Goal: Check status: Check status

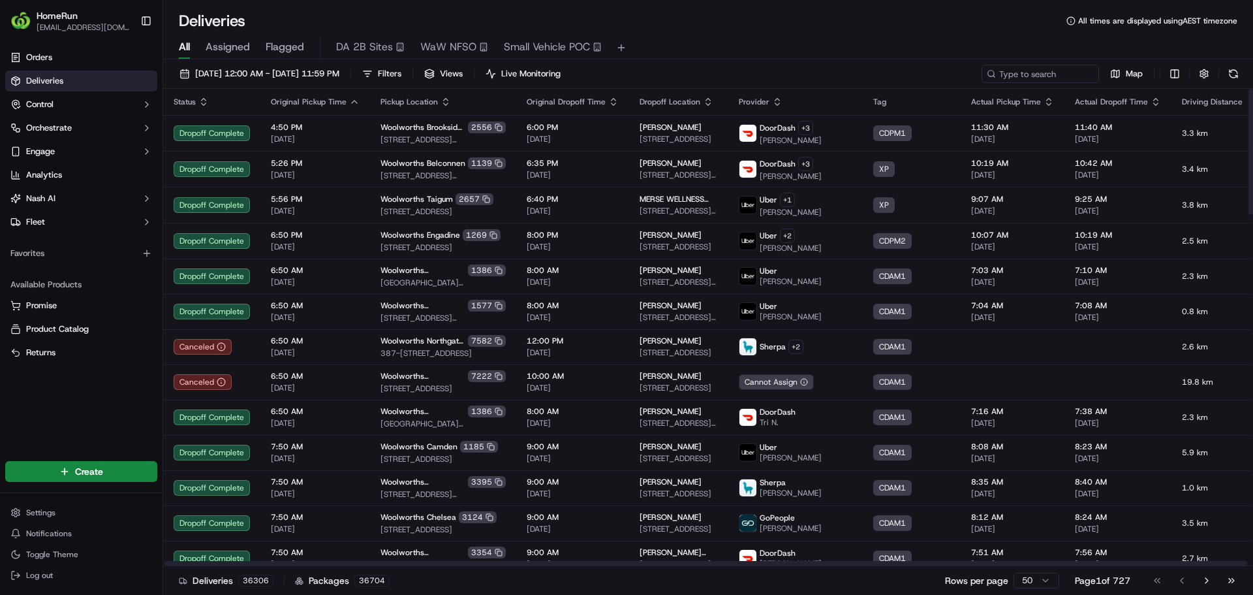
click at [260, 42] on div "All Assigned Flagged DA 2B Sites WaW NFSO Small Vehicle POC" at bounding box center [708, 48] width 1090 height 23
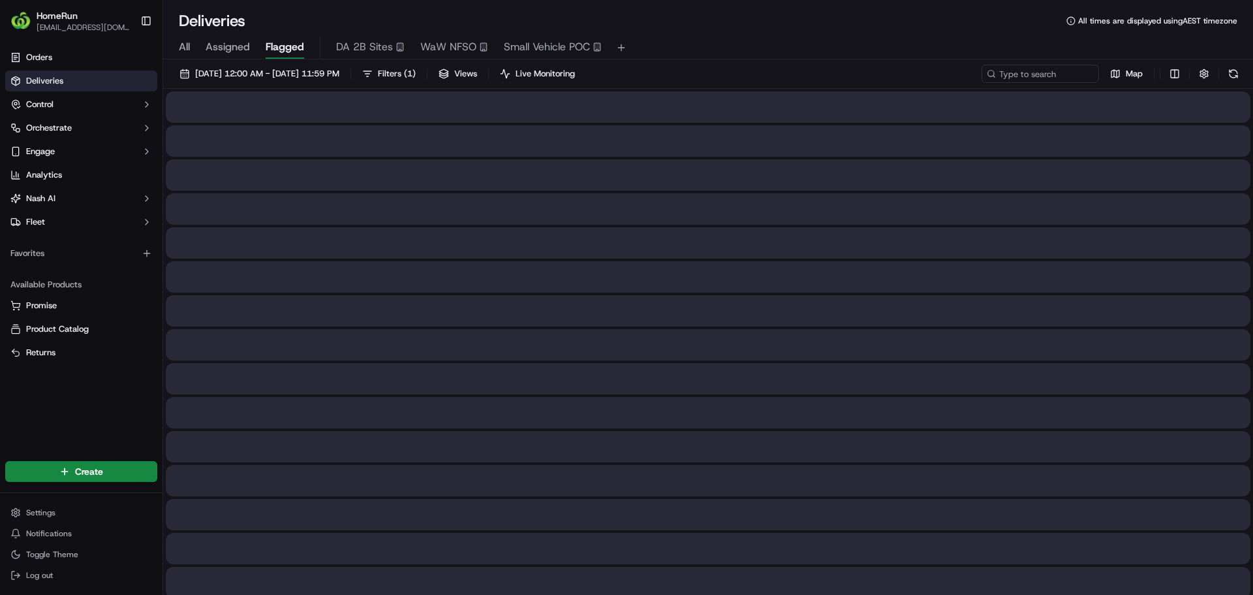
click at [270, 42] on span "Flagged" at bounding box center [285, 47] width 39 height 16
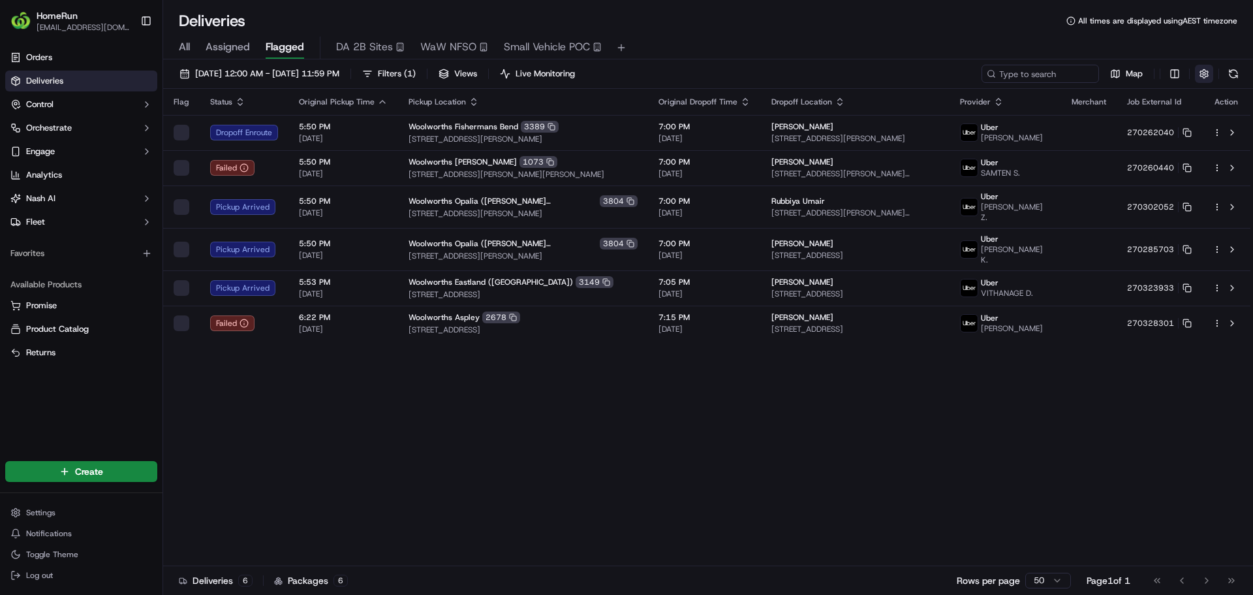
click at [1200, 74] on button "button" at bounding box center [1204, 74] width 18 height 18
click at [1231, 99] on div "Include Only Active Tasks in Search" at bounding box center [1194, 97] width 323 height 12
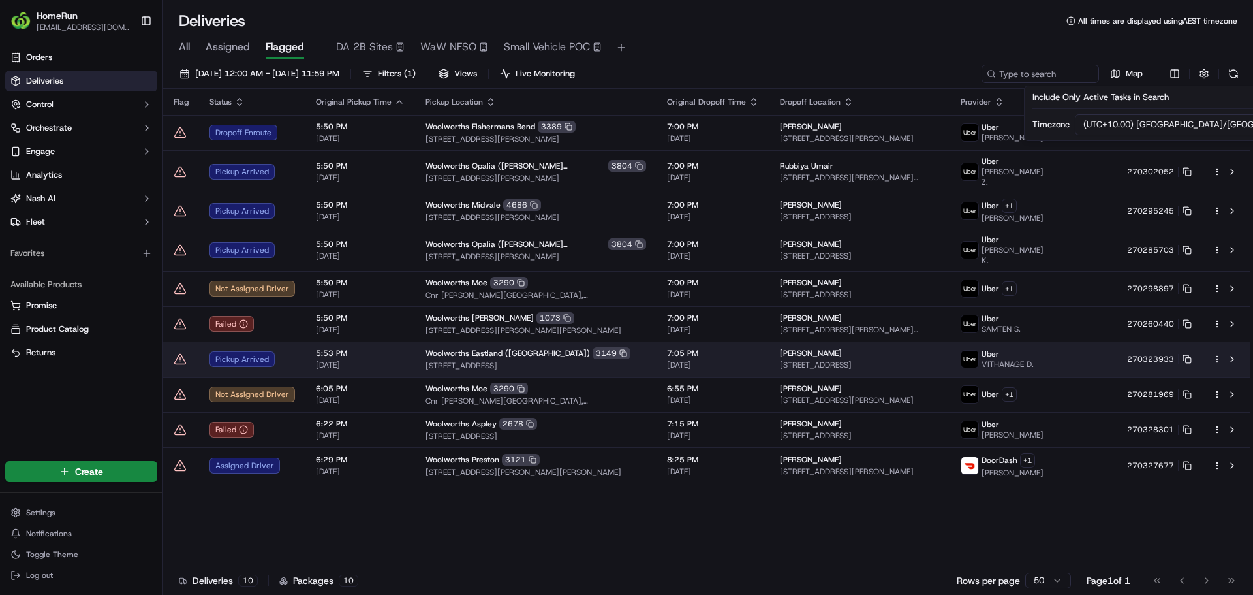
type button "on"
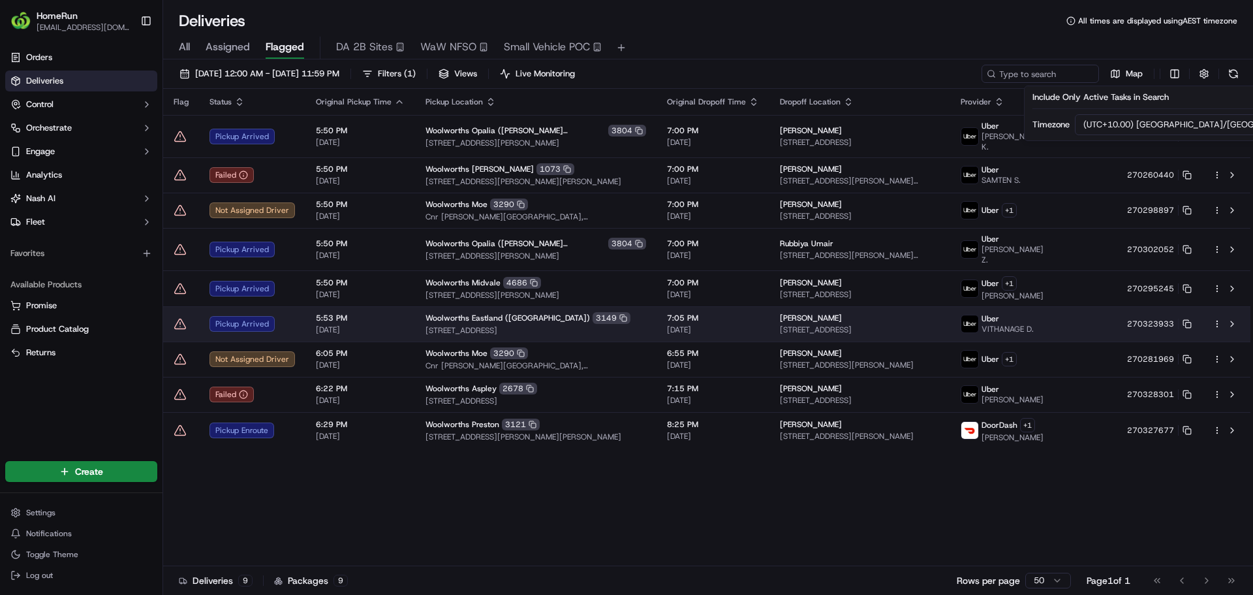
click at [180, 322] on icon at bounding box center [180, 323] width 0 height 2
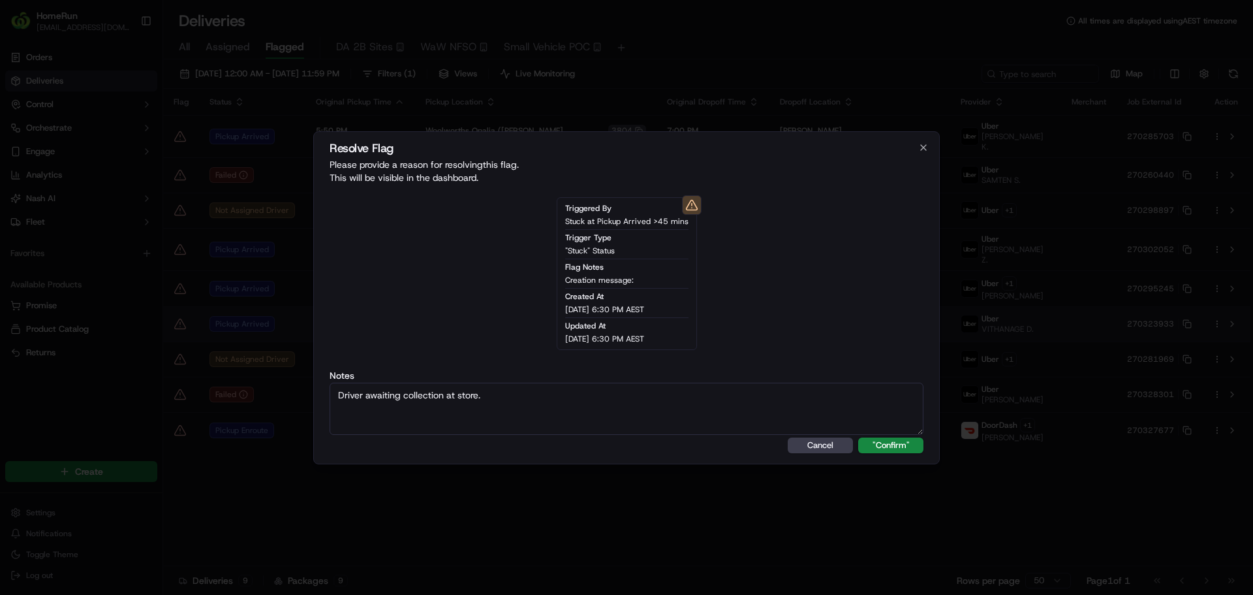
type textarea "Driver awaiting collection at store."
click at [858, 437] on button ""Confirm"" at bounding box center [890, 445] width 65 height 16
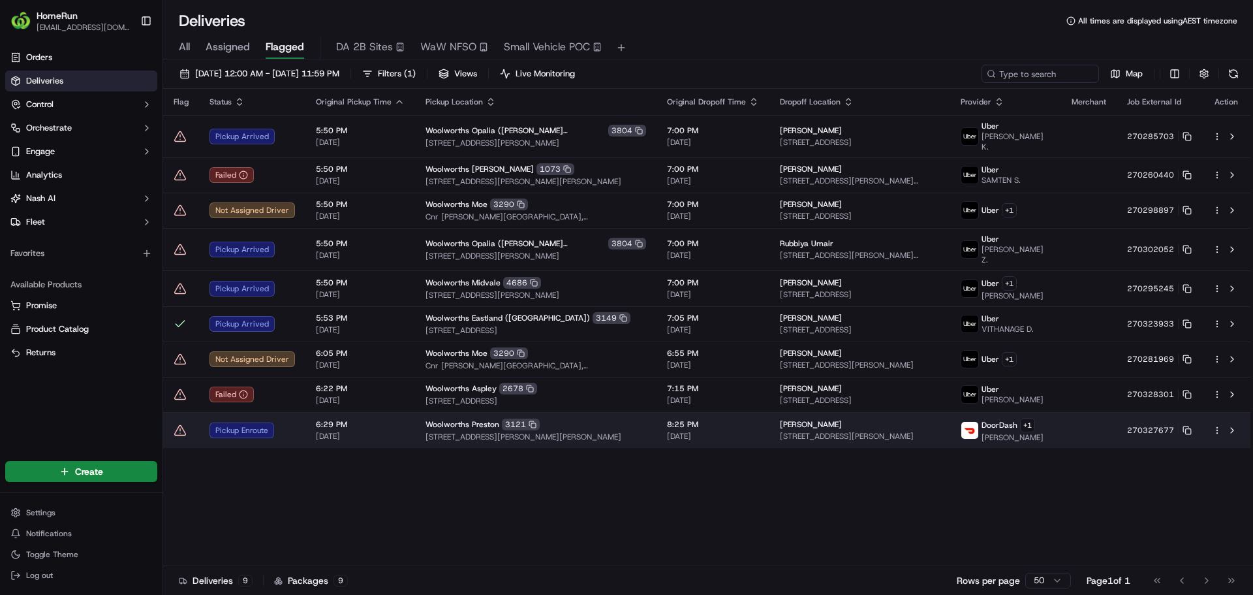
click at [180, 424] on icon at bounding box center [180, 430] width 13 height 13
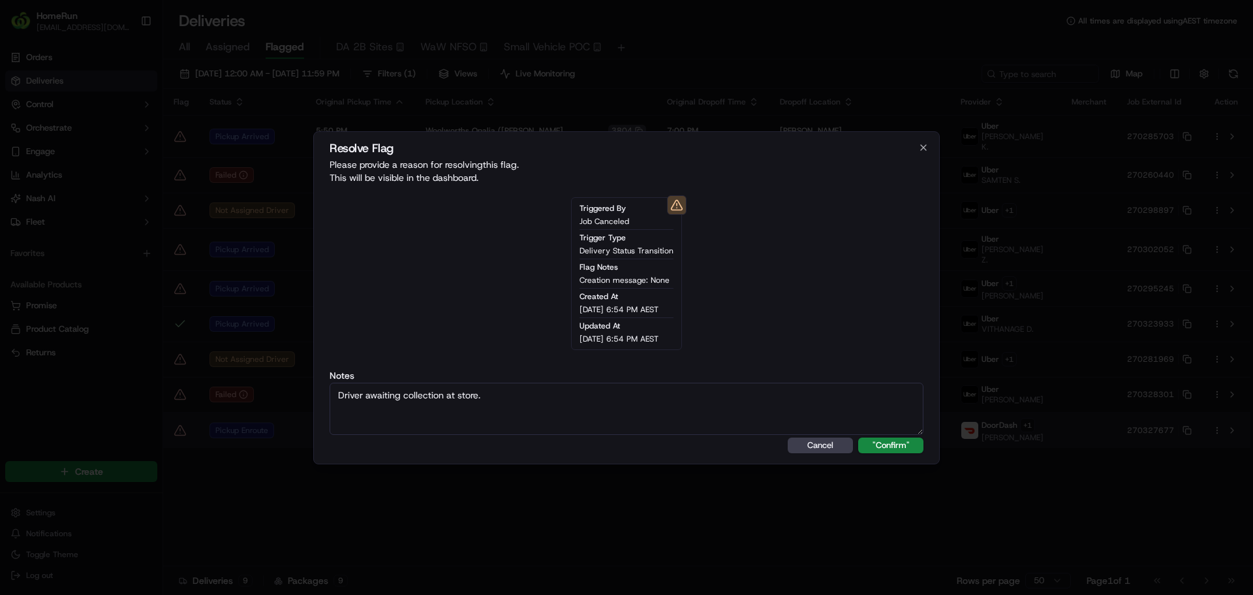
type textarea "Driver awaiting collection at store."
click at [858, 437] on button ""Confirm"" at bounding box center [890, 445] width 65 height 16
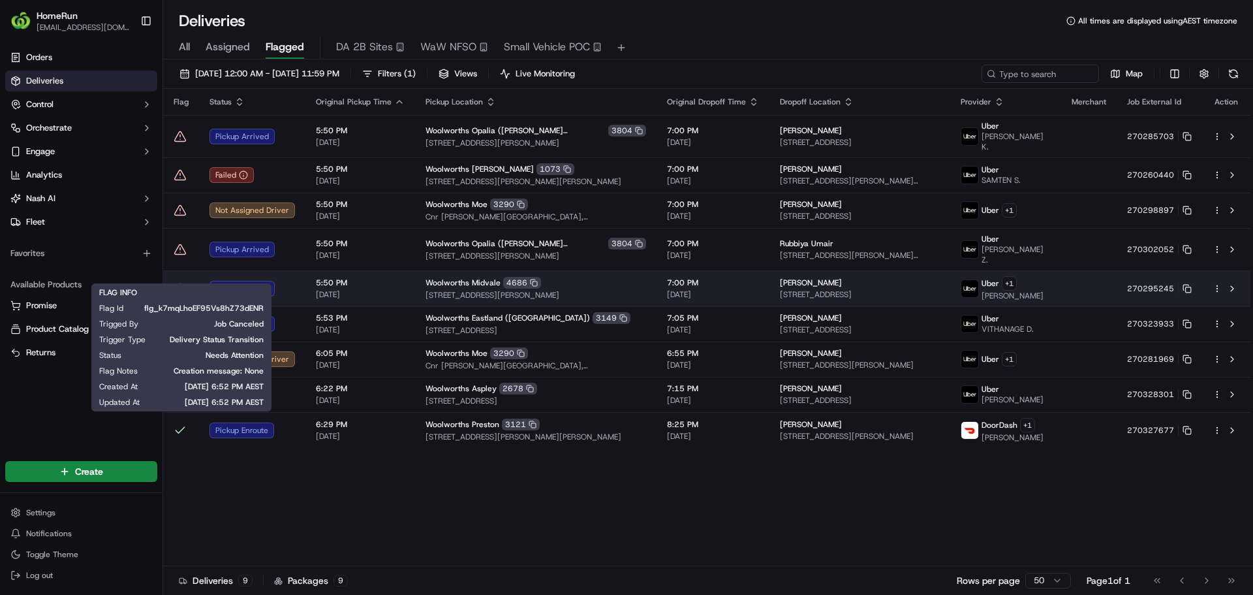
click at [178, 282] on icon at bounding box center [180, 288] width 13 height 13
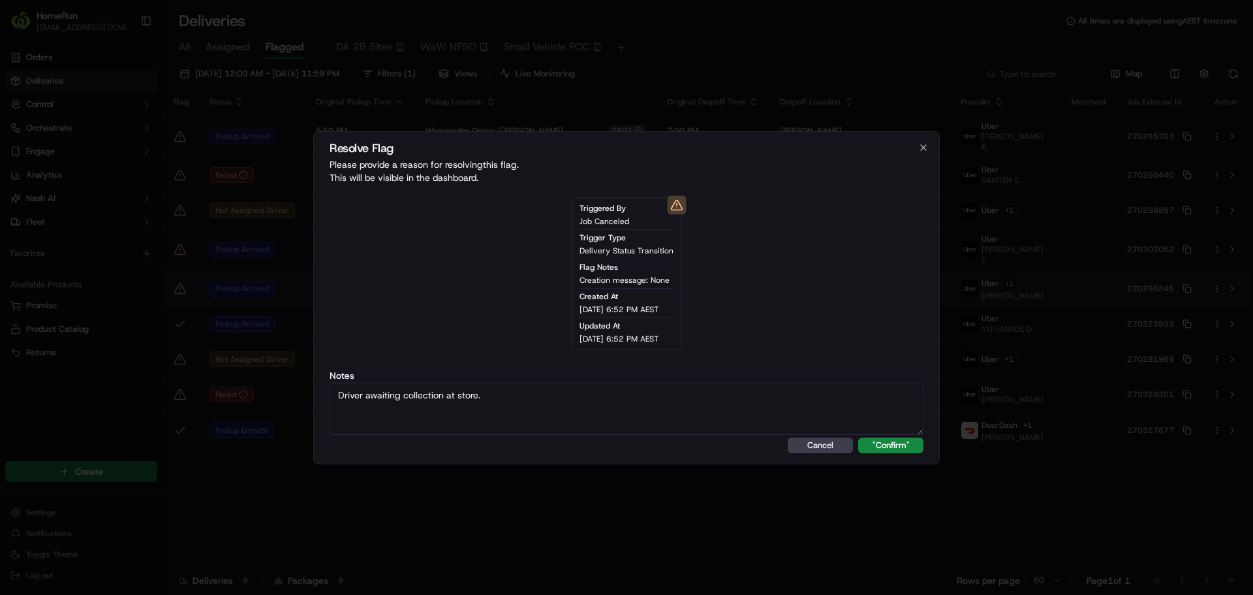
type textarea "Driver awaiting collection at store."
click at [858, 437] on button ""Confirm"" at bounding box center [890, 445] width 65 height 16
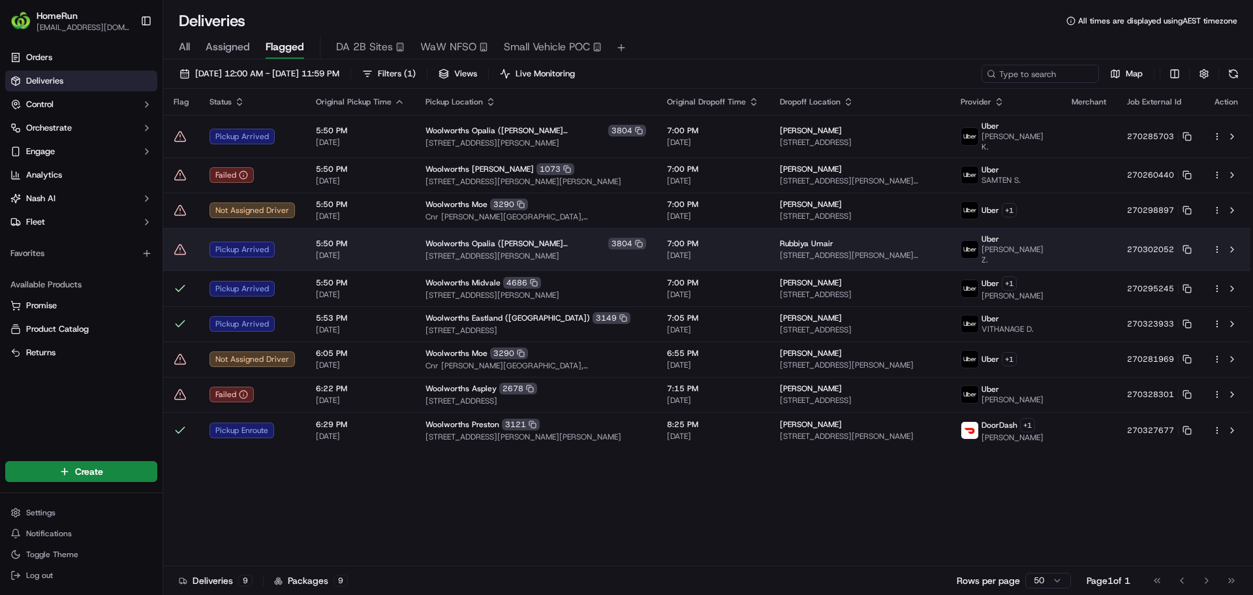
click at [181, 243] on icon at bounding box center [180, 249] width 13 height 13
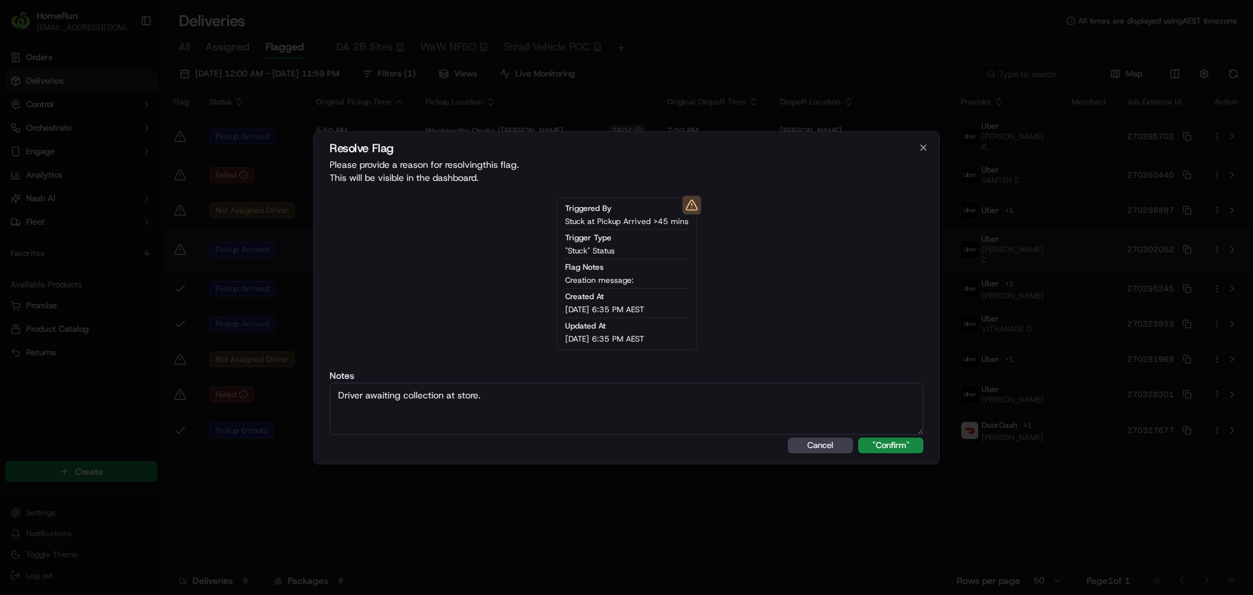
type textarea "Driver awaiting collection at store."
click at [858, 437] on button ""Confirm"" at bounding box center [890, 445] width 65 height 16
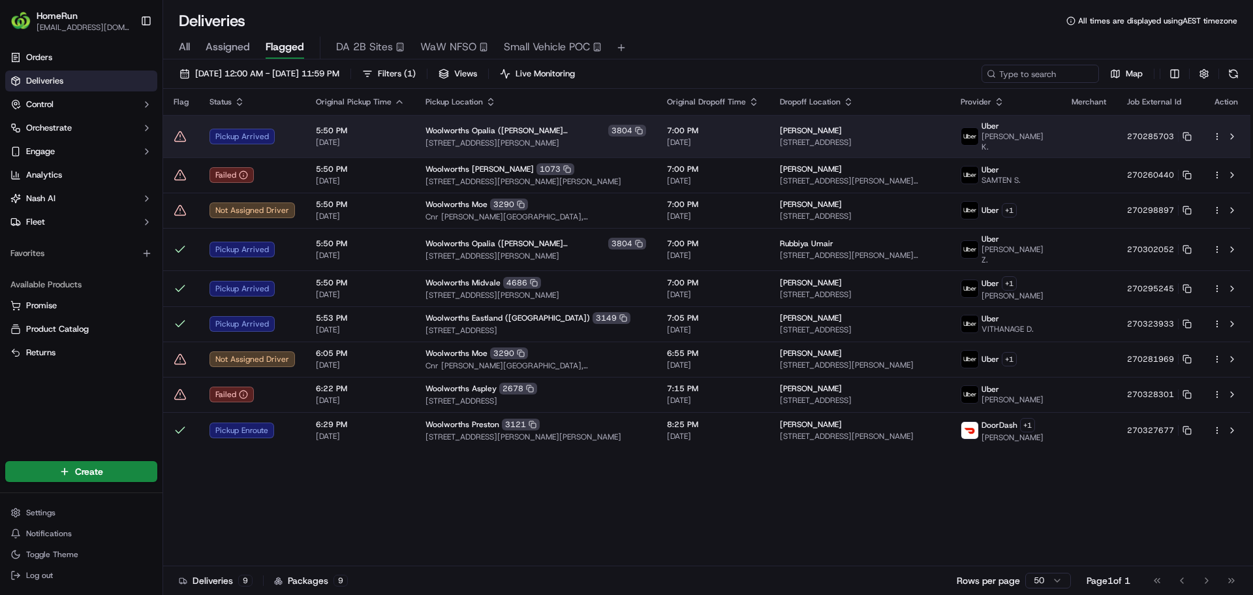
click at [180, 134] on icon at bounding box center [180, 135] width 0 height 2
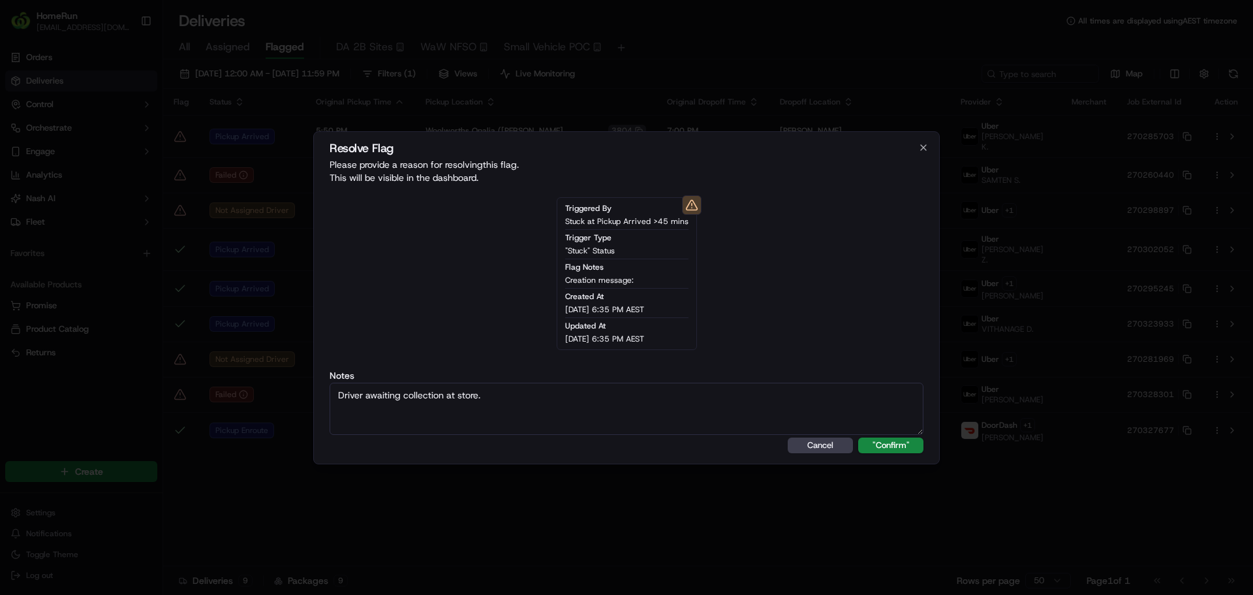
type textarea "Driver awaiting collection at store."
click at [858, 437] on button ""Confirm"" at bounding box center [890, 445] width 65 height 16
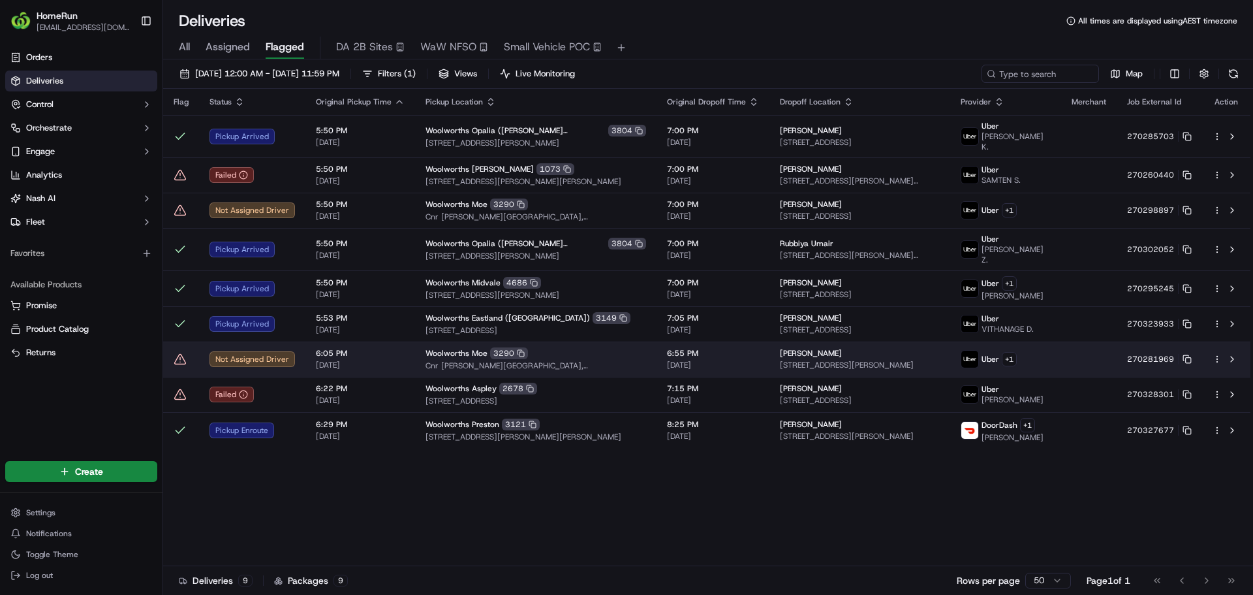
click at [180, 358] on icon at bounding box center [180, 359] width 0 height 2
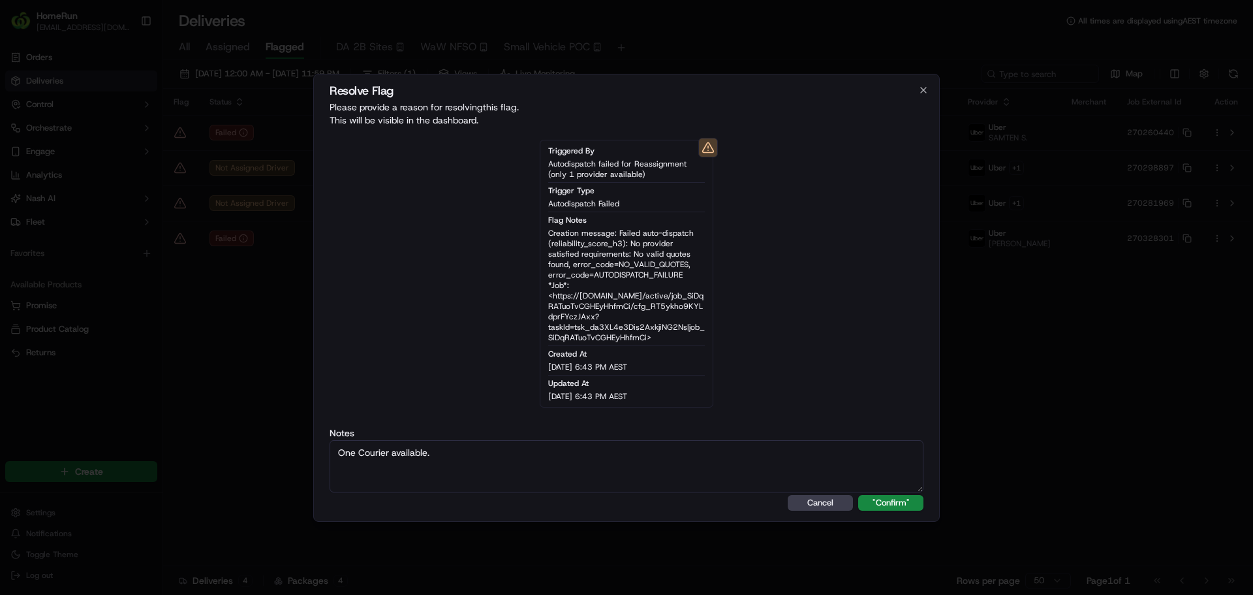
type textarea "One Courier available."
click at [858, 495] on button ""Confirm"" at bounding box center [890, 503] width 65 height 16
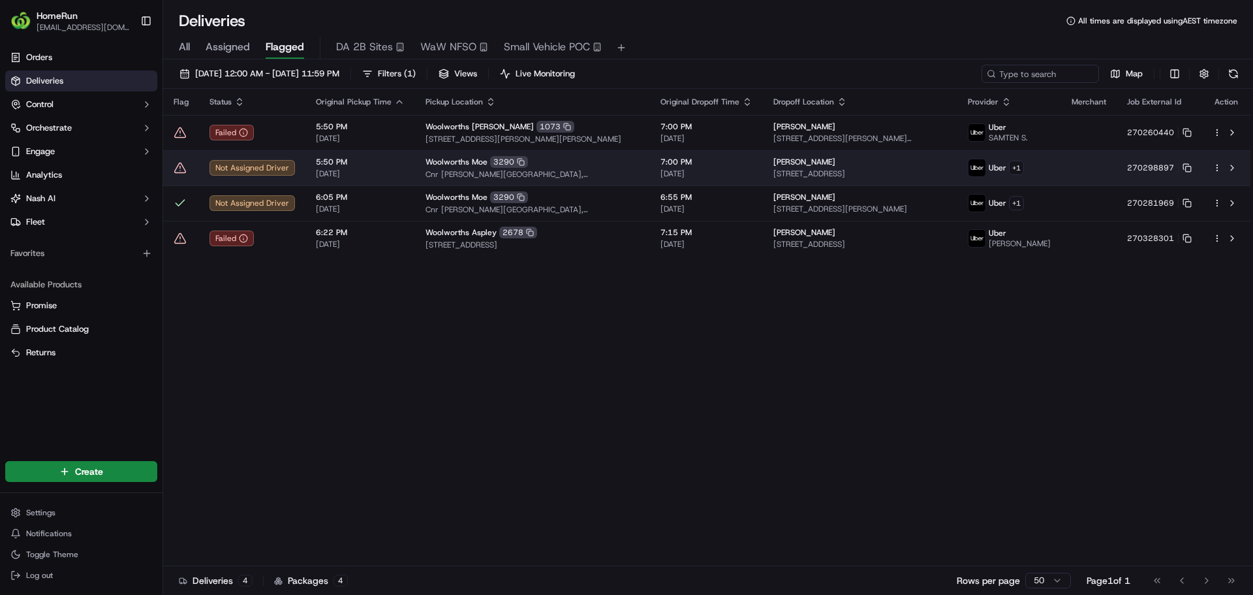
click at [179, 167] on icon at bounding box center [180, 167] width 13 height 13
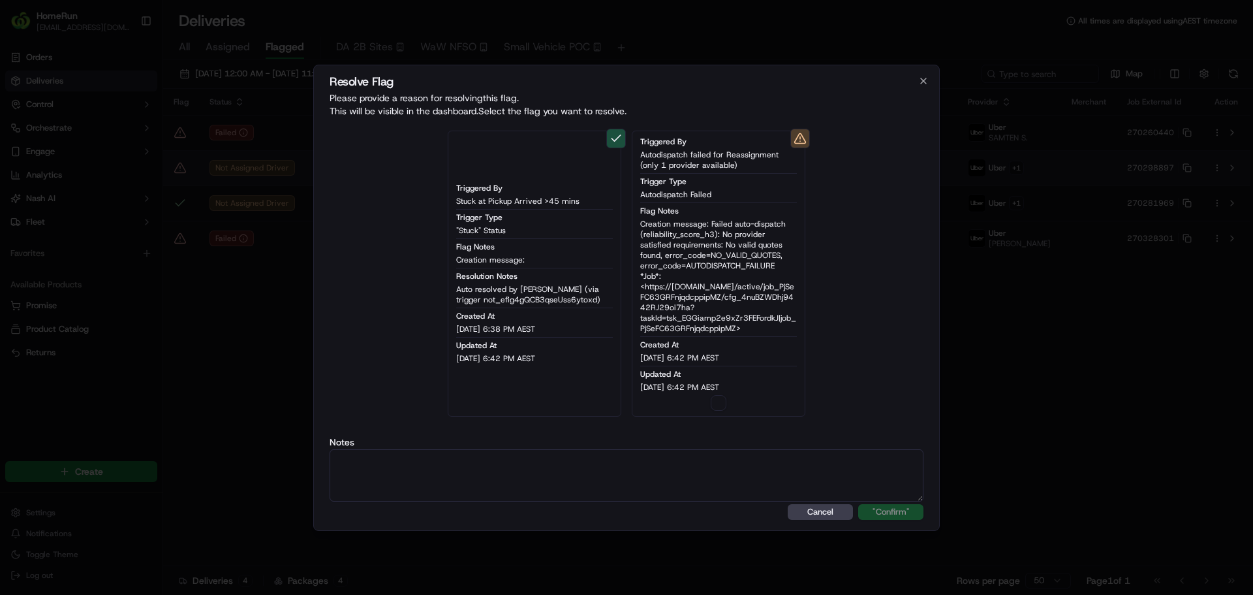
type button "on"
click at [719, 399] on button "on" at bounding box center [719, 403] width 16 height 16
click at [731, 499] on textarea at bounding box center [627, 475] width 594 height 52
paste textarea "One Courier available."
type textarea "One Courier available."
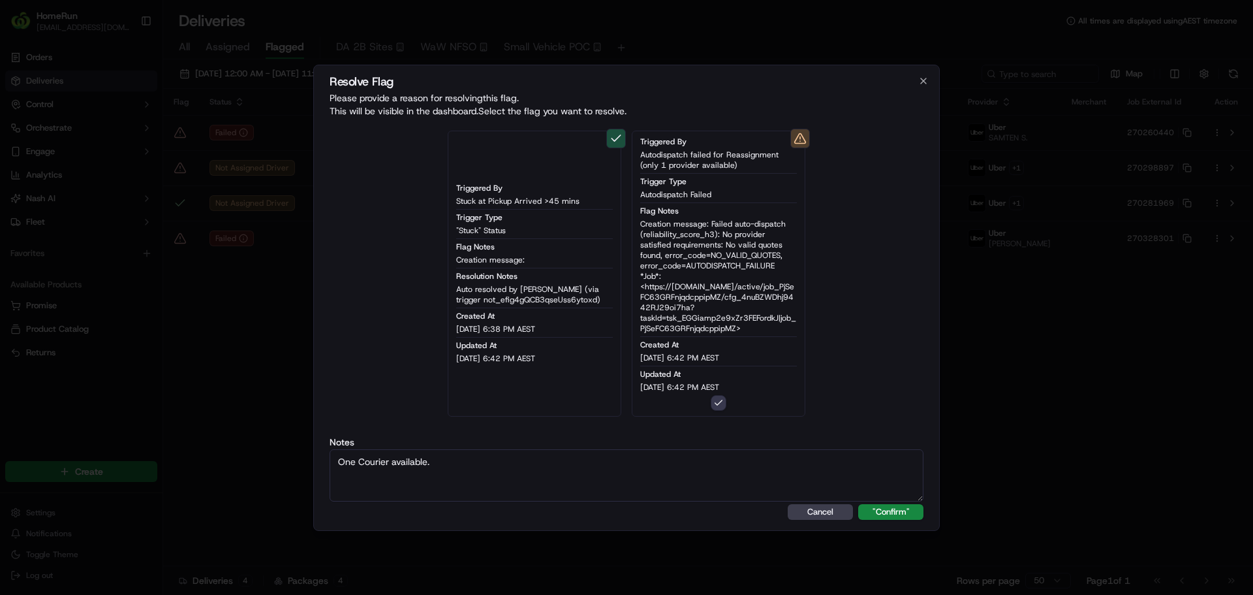
click at [858, 504] on button ""Confirm"" at bounding box center [890, 512] width 65 height 16
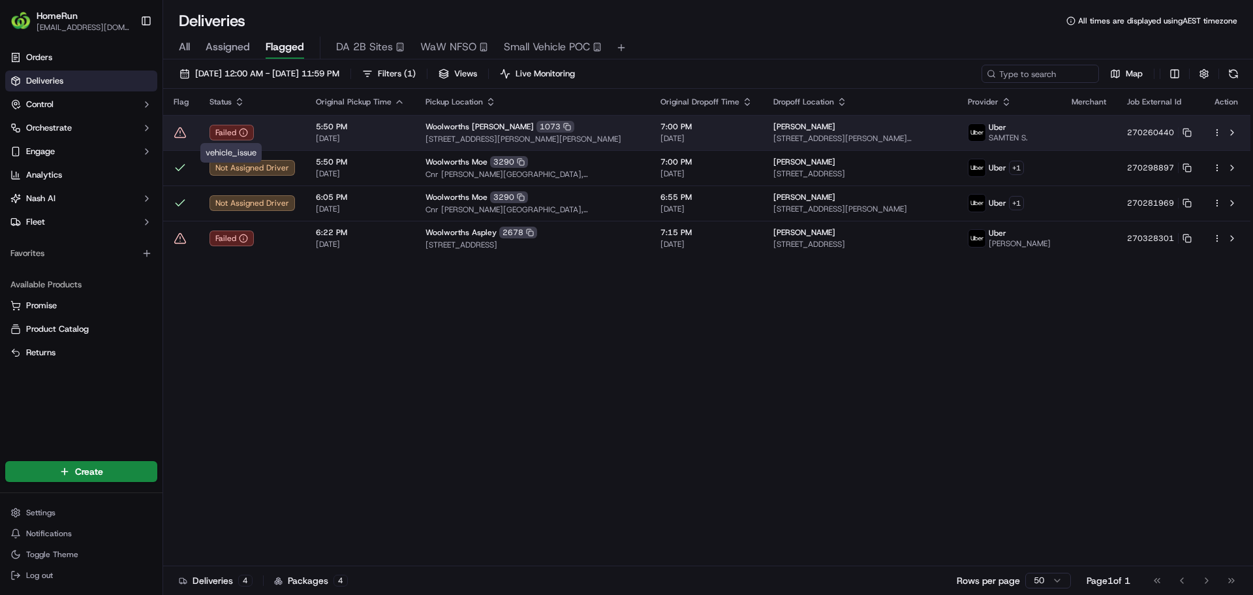
click at [316, 135] on span "[DATE]" at bounding box center [360, 138] width 89 height 10
click at [1169, 133] on button "270260440" at bounding box center [1159, 132] width 65 height 10
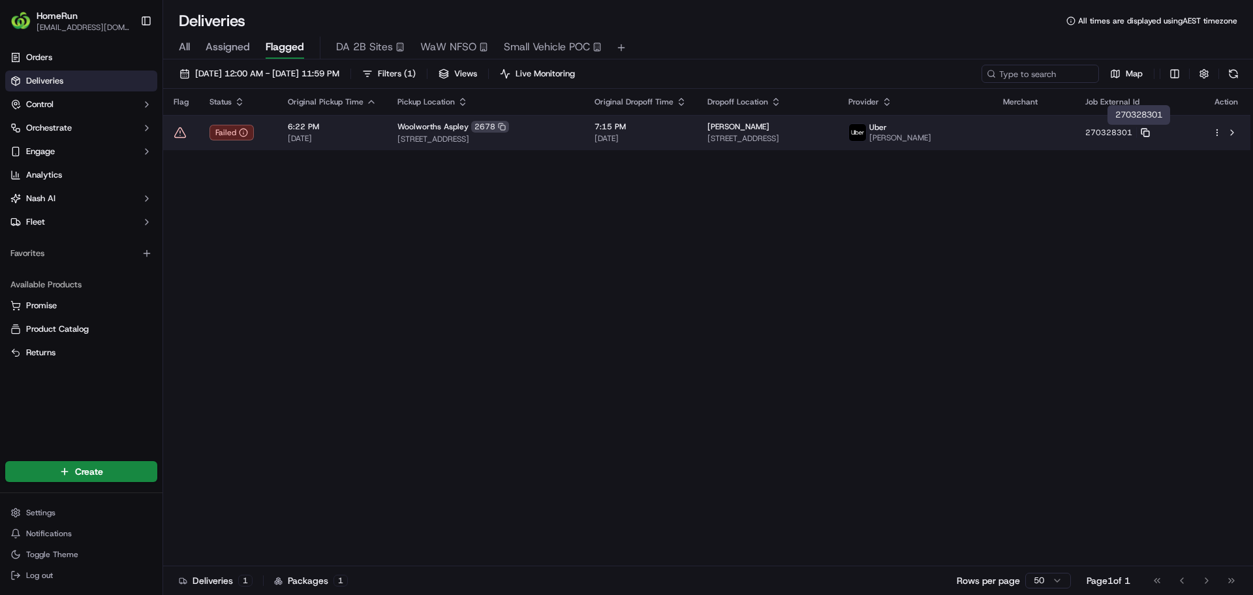
click at [1150, 129] on icon at bounding box center [1145, 132] width 9 height 9
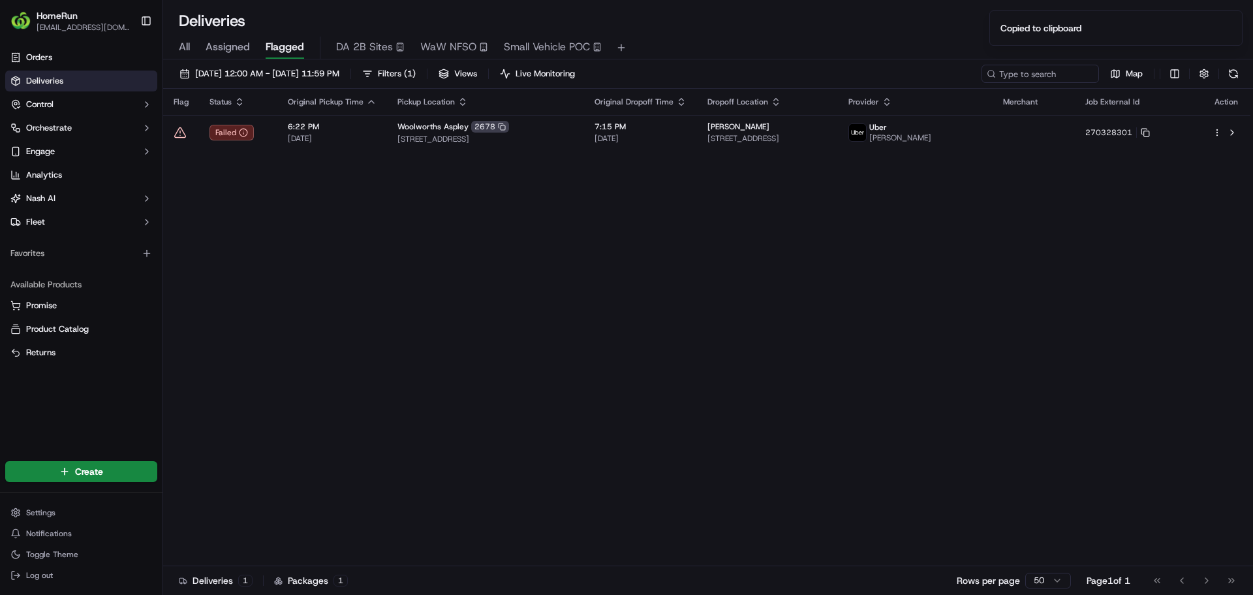
click at [371, 248] on div "Flag Status Original Pickup Time Pickup Location Original Dropoff Time Dropoff …" at bounding box center [707, 327] width 1088 height 477
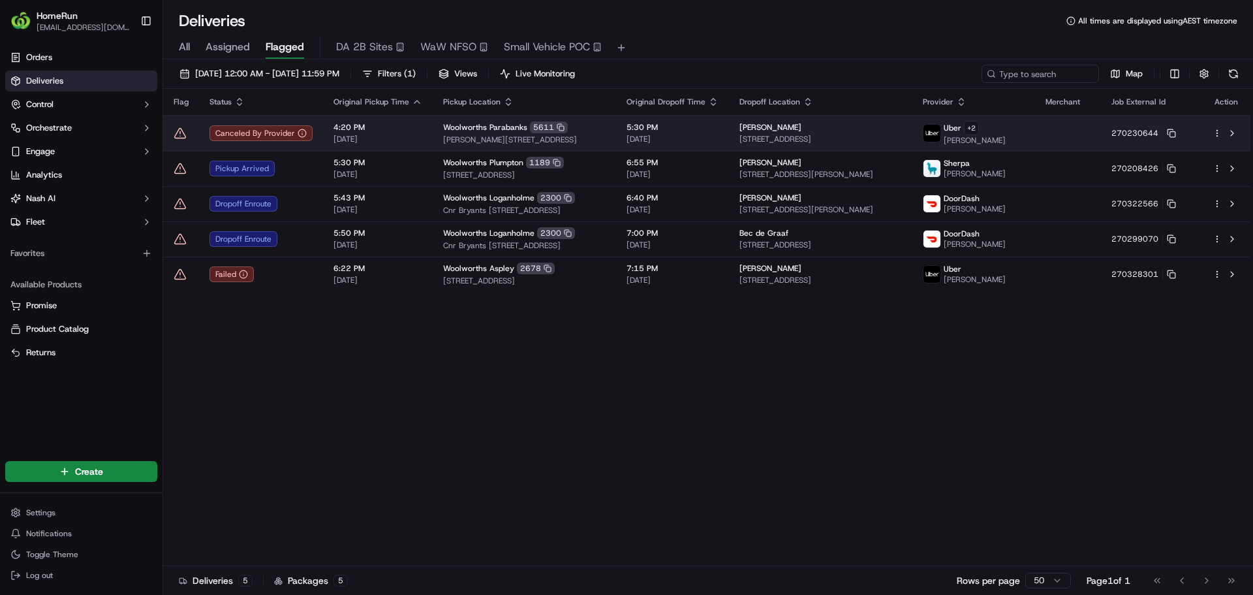
click at [179, 138] on icon at bounding box center [180, 133] width 13 height 13
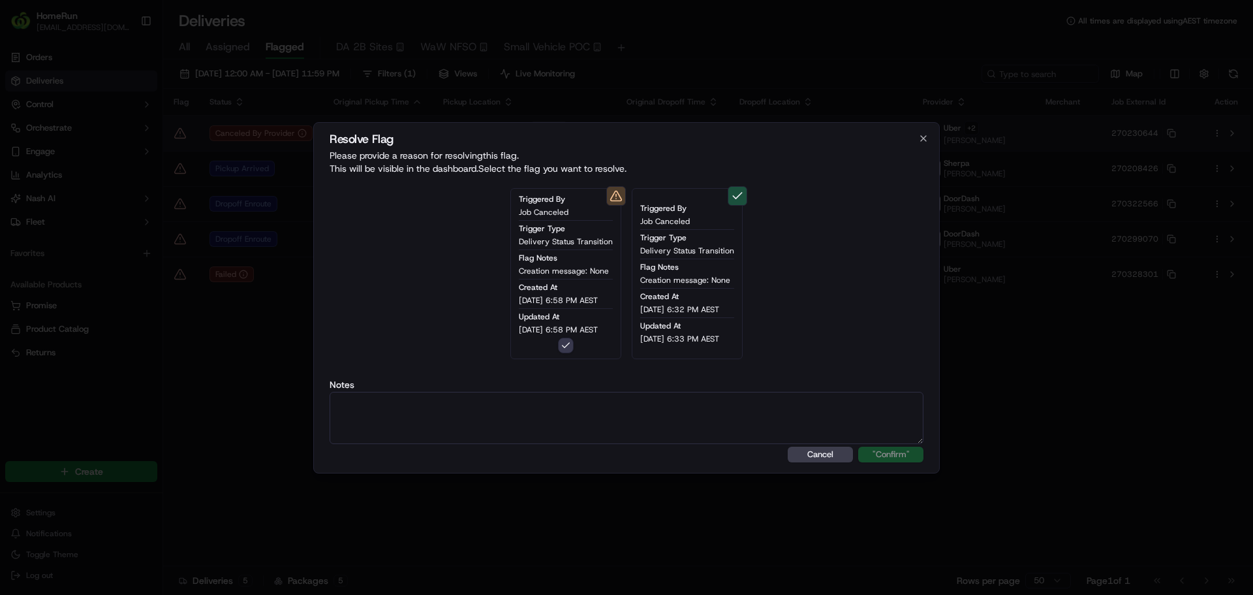
type button "on"
click at [688, 424] on textarea at bounding box center [627, 418] width 594 height 52
paste textarea "Order flagged as canceled, SMS sent."
type textarea "Order flagged as canceled, SMS sent."
click button "Cancel" at bounding box center [820, 455] width 65 height 16
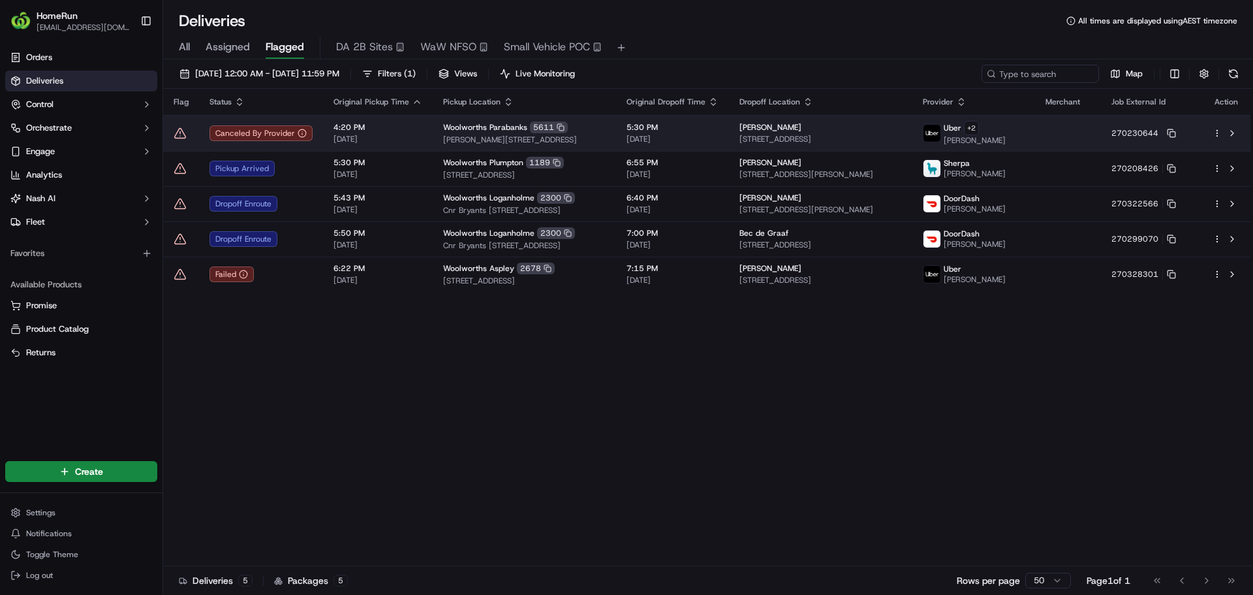
click at [182, 136] on icon at bounding box center [180, 133] width 13 height 13
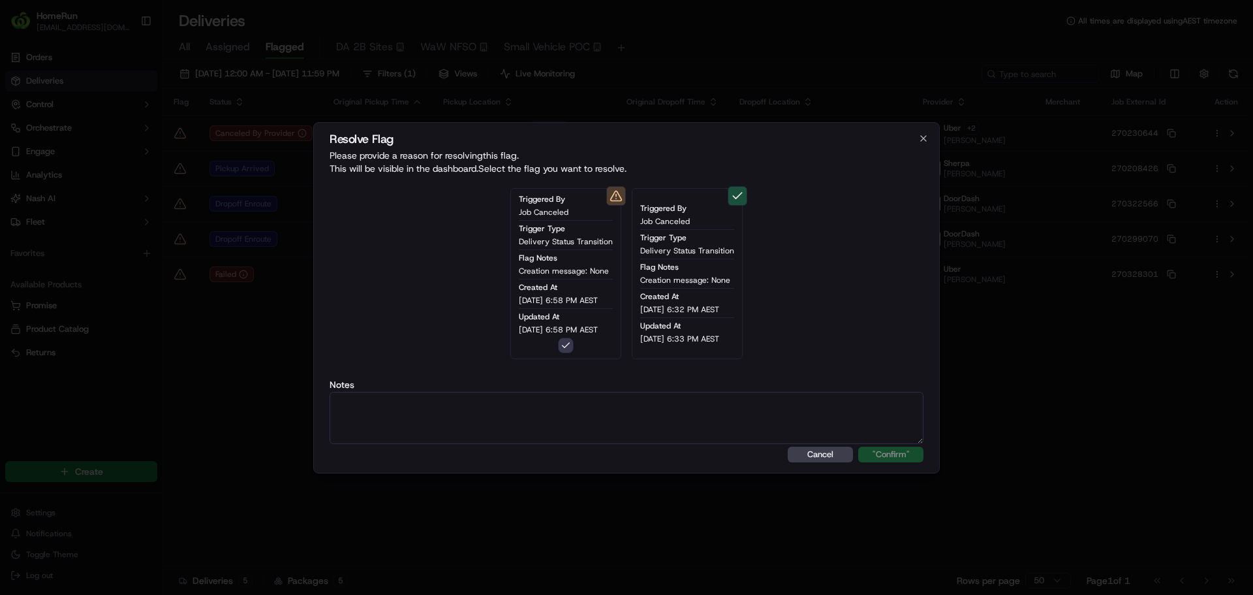
click at [501, 418] on textarea at bounding box center [627, 418] width 594 height 52
paste textarea "Order flagged as canceled, SMS sent."
type textarea "Order flagged as canceled, SMS sent."
click at [858, 447] on button ""Confirm"" at bounding box center [890, 455] width 65 height 16
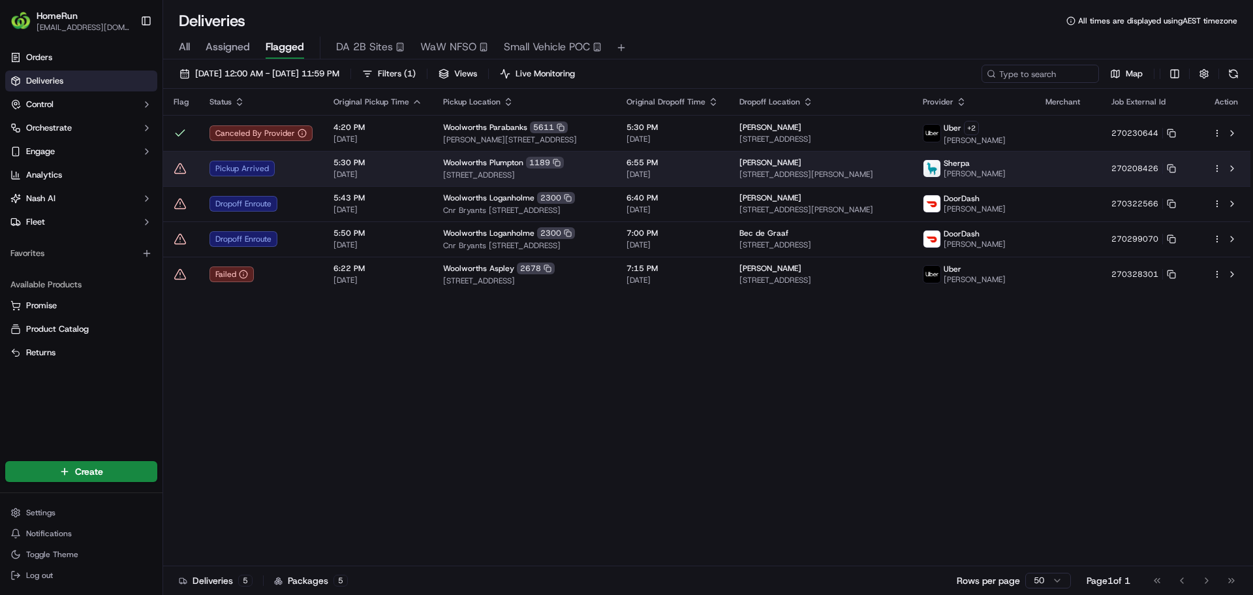
click at [174, 183] on td at bounding box center [181, 168] width 36 height 35
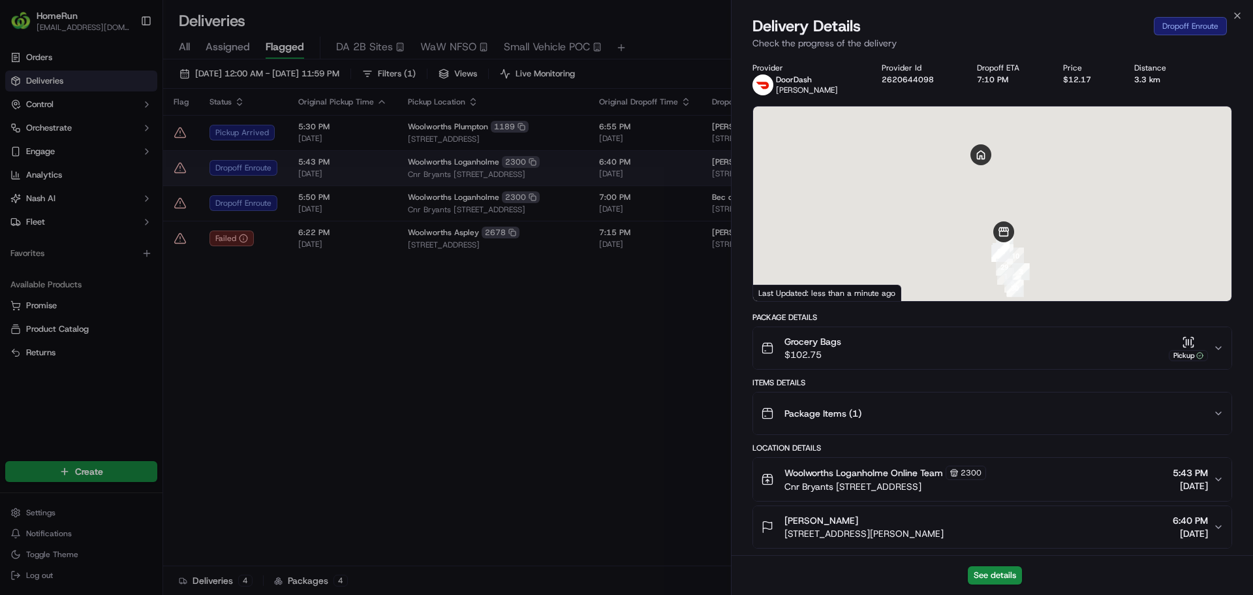
drag, startPoint x: 175, startPoint y: 166, endPoint x: 175, endPoint y: 159, distance: 7.8
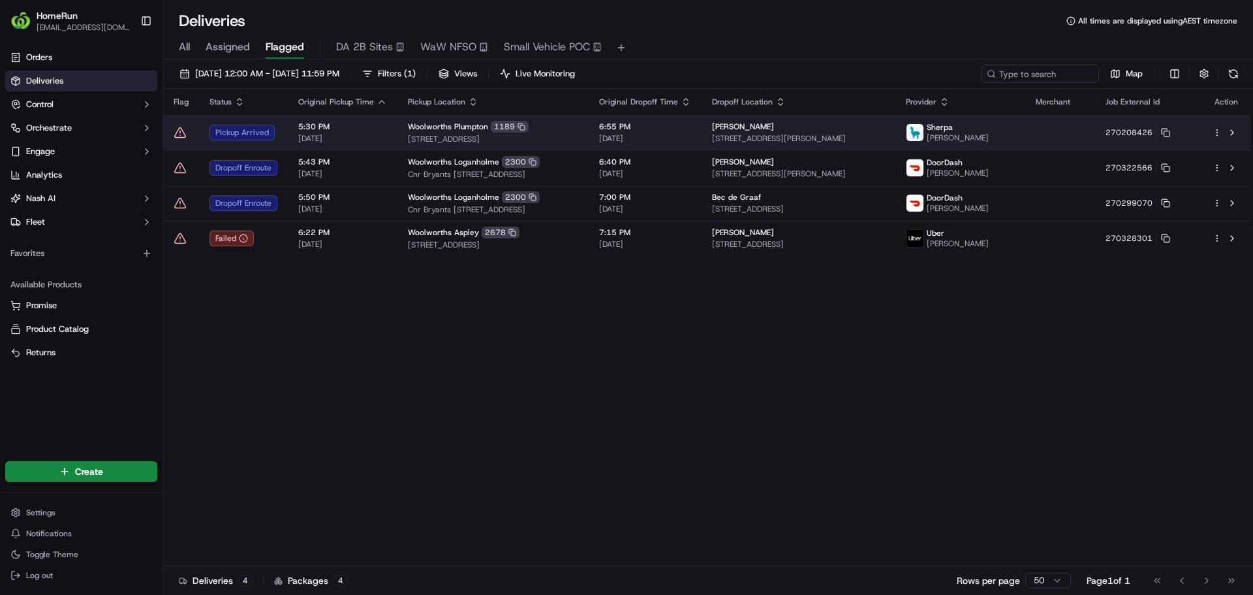
click at [182, 128] on icon at bounding box center [180, 132] width 13 height 13
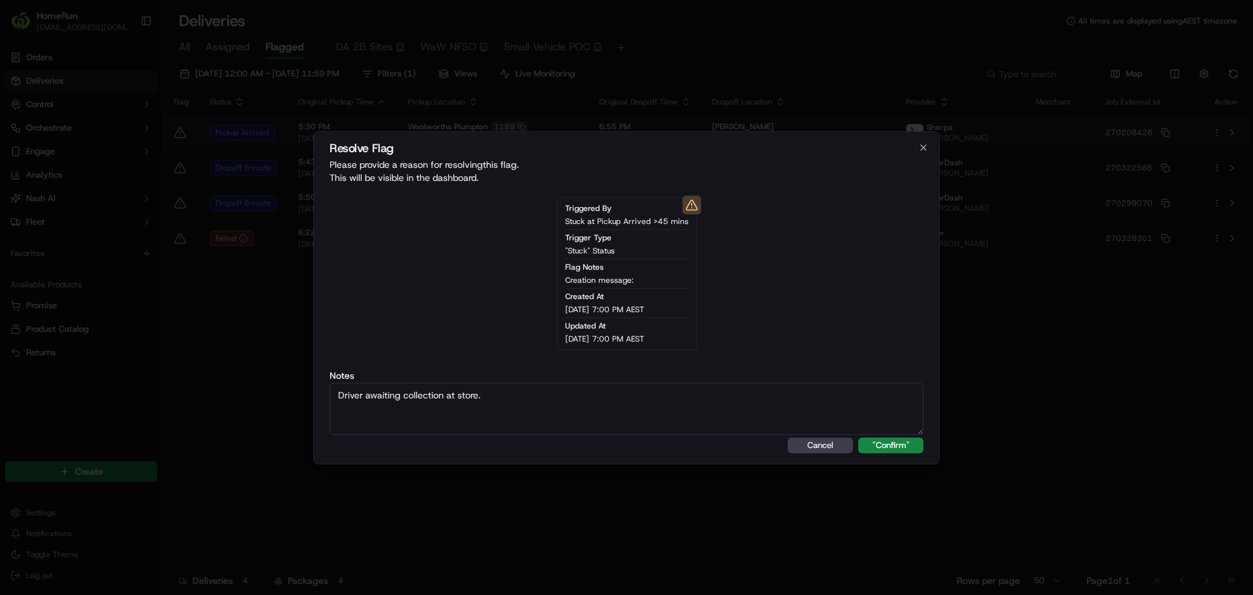
type textarea "Driver awaiting collection at store."
click at [858, 437] on button ""Confirm"" at bounding box center [890, 445] width 65 height 16
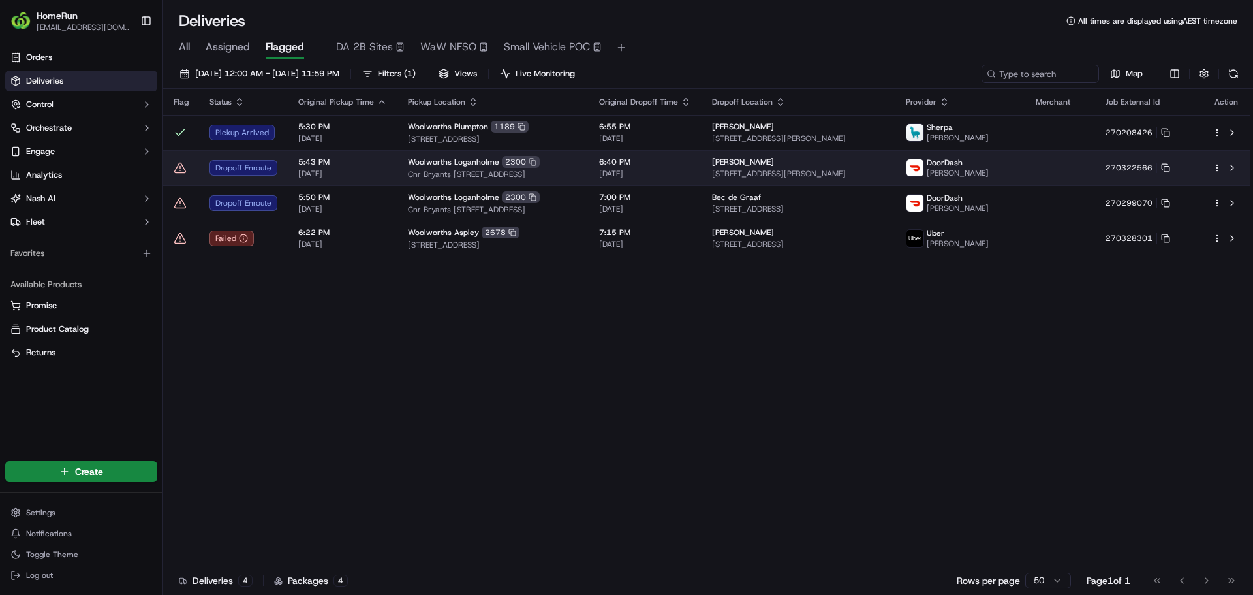
click at [178, 161] on icon at bounding box center [180, 167] width 13 height 13
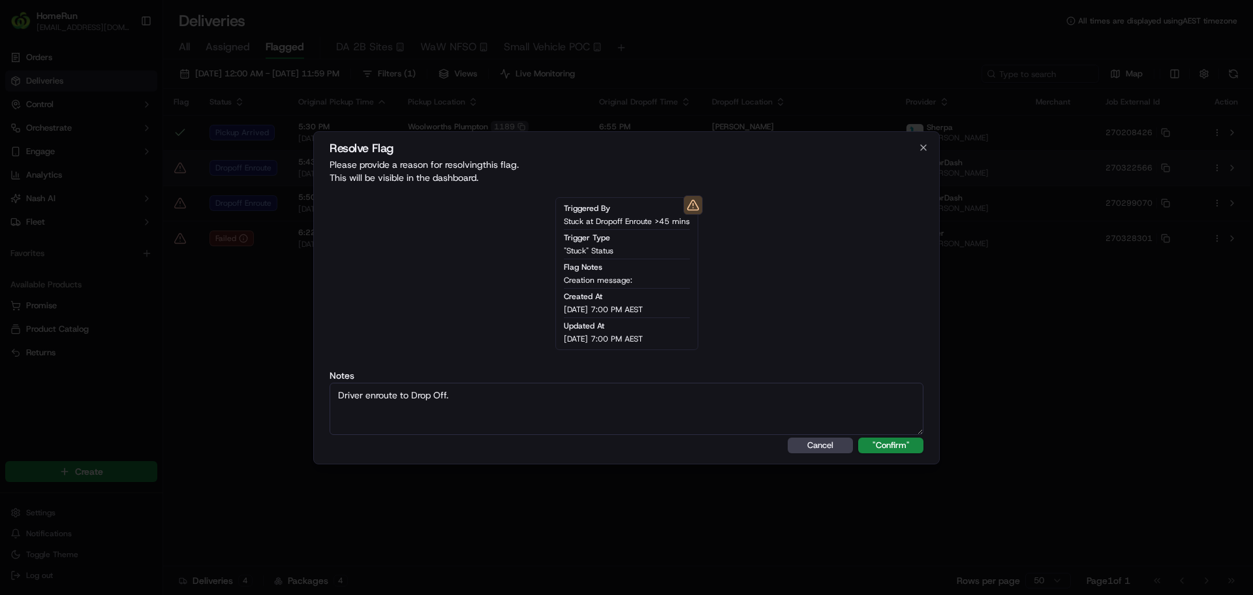
type textarea "Driver enroute to Drop Off."
click at [858, 437] on button ""Confirm"" at bounding box center [890, 445] width 65 height 16
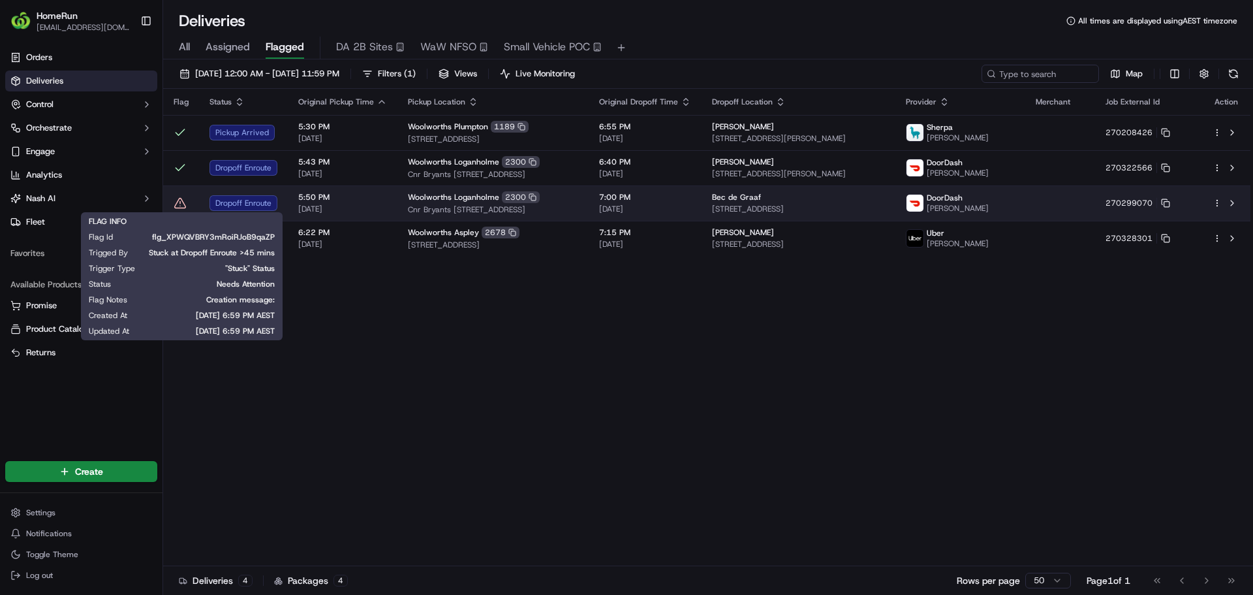
click at [181, 202] on icon at bounding box center [180, 202] width 13 height 13
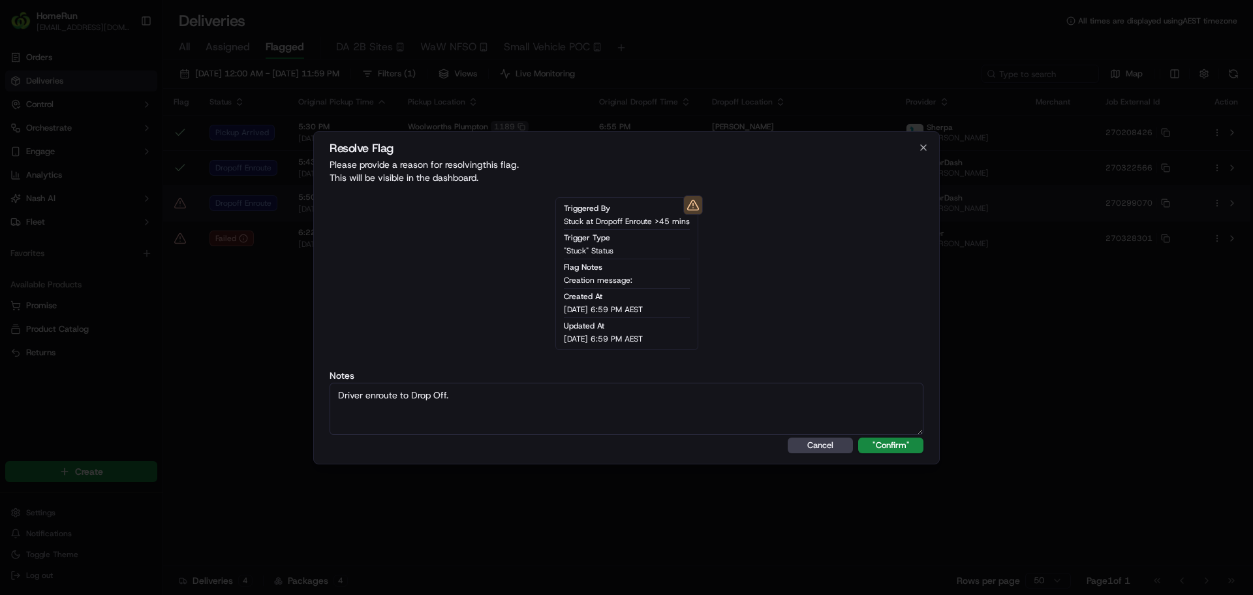
type textarea "Driver enroute to Drop Off."
click at [858, 437] on button ""Confirm"" at bounding box center [890, 445] width 65 height 16
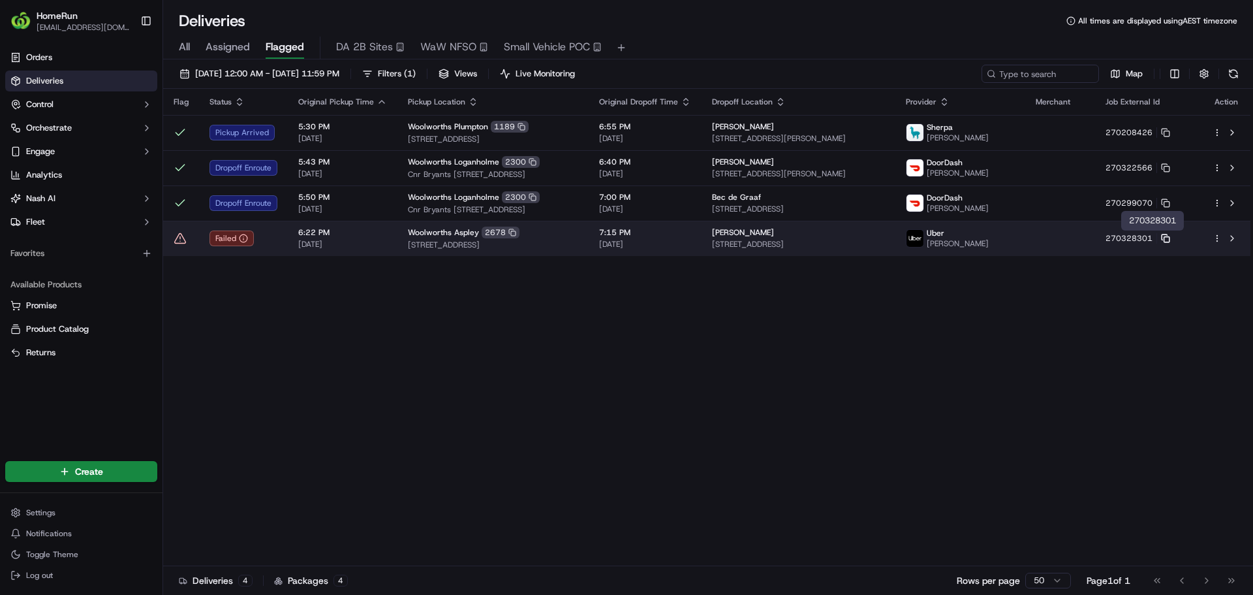
click at [1170, 239] on rect at bounding box center [1167, 239] width 5 height 5
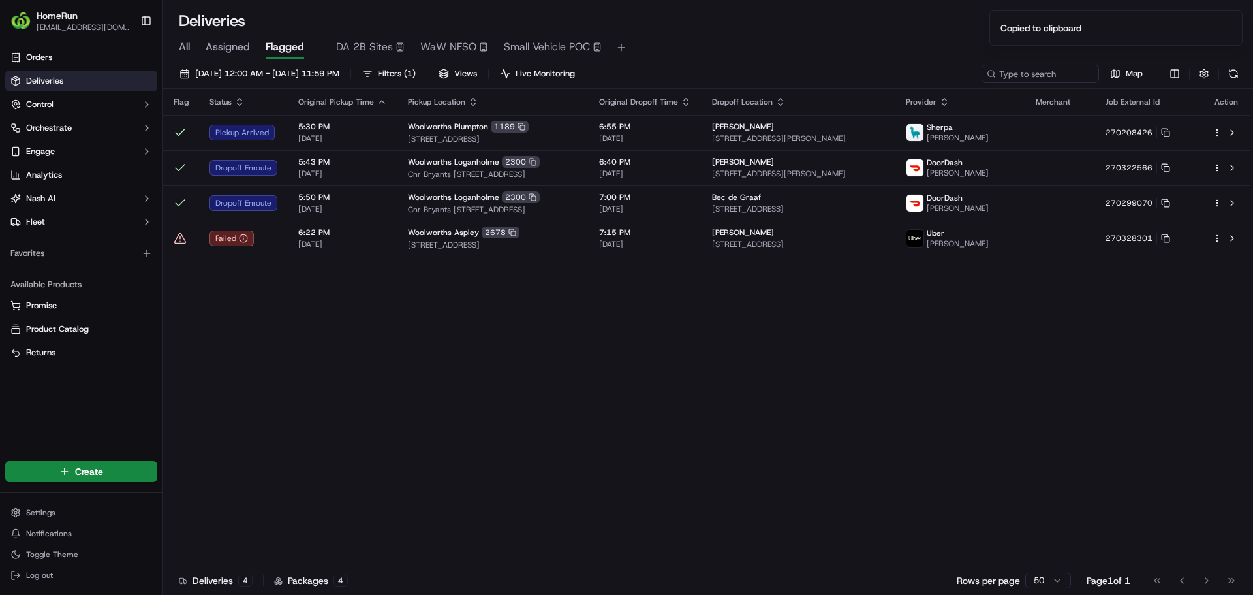
click at [1172, 300] on div "Flag Status Original Pickup Time Pickup Location Original Dropoff Time Dropoff …" at bounding box center [707, 327] width 1088 height 477
click at [697, 396] on div "Flag Status Original Pickup Time Pickup Location Original Dropoff Time Dropoff …" at bounding box center [707, 327] width 1088 height 477
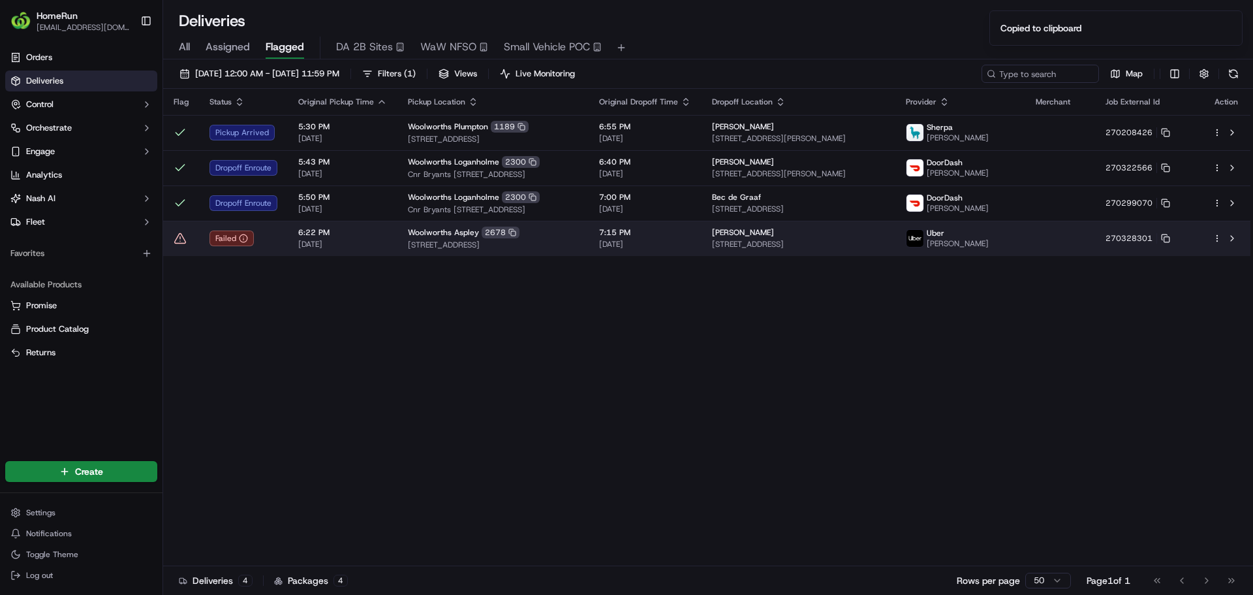
click at [177, 240] on icon at bounding box center [180, 238] width 13 height 13
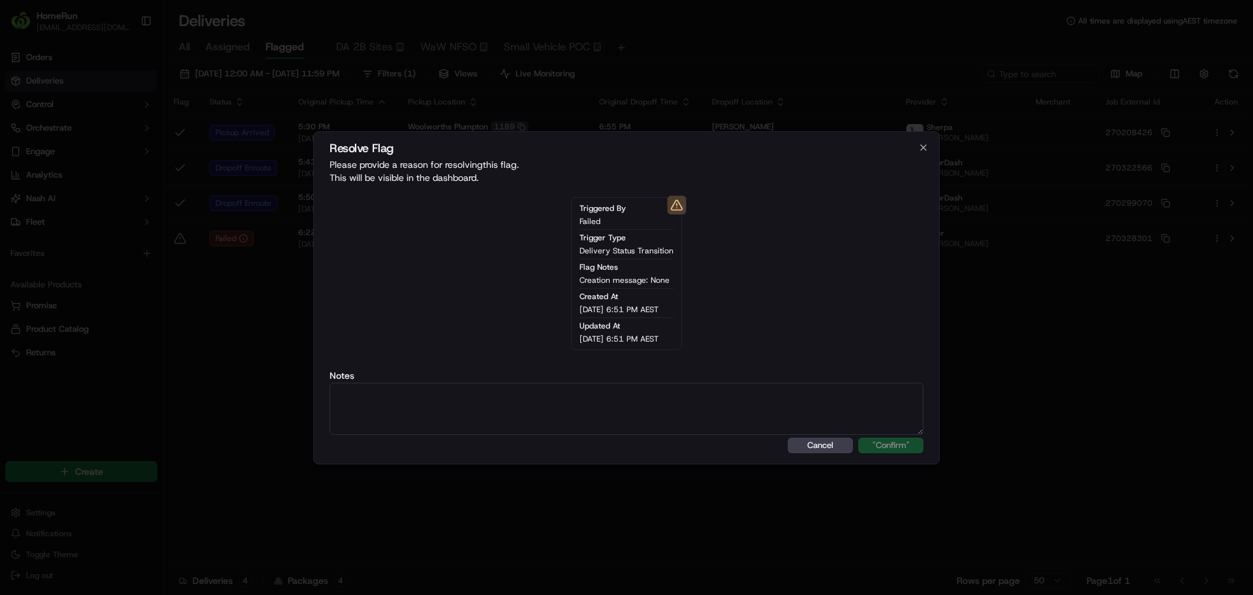
click at [680, 390] on textarea at bounding box center [627, 409] width 594 height 52
paste textarea "Order flagged as Failed, SMS sent."
type textarea "Order flagged as Failed, SMS sent."
click at [858, 437] on button ""Confirm"" at bounding box center [890, 445] width 65 height 16
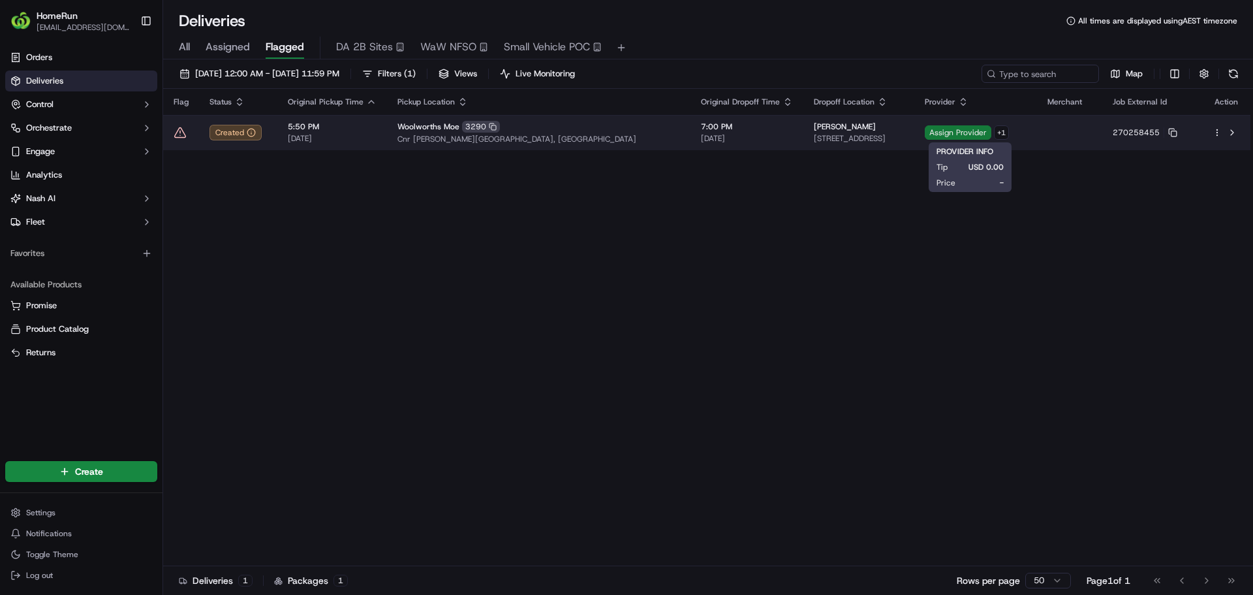
click at [982, 132] on span "Assign Provider" at bounding box center [958, 132] width 67 height 14
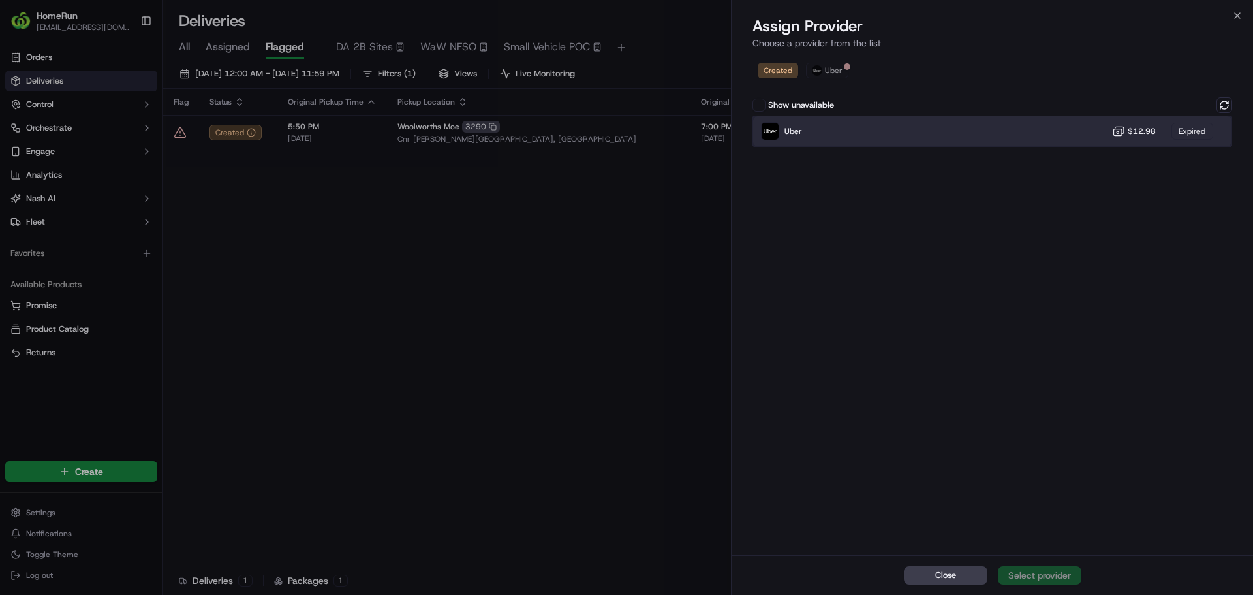
click at [955, 136] on div "Uber $12.98 Expired" at bounding box center [993, 131] width 480 height 31
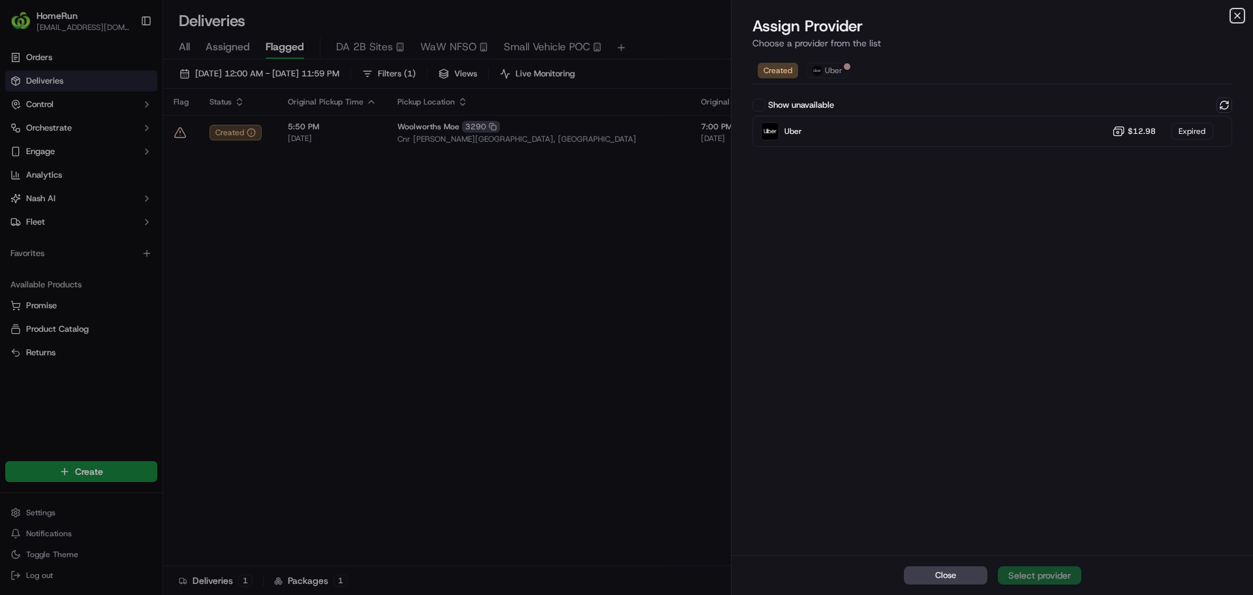
click at [1242, 18] on icon "button" at bounding box center [1237, 15] width 10 height 10
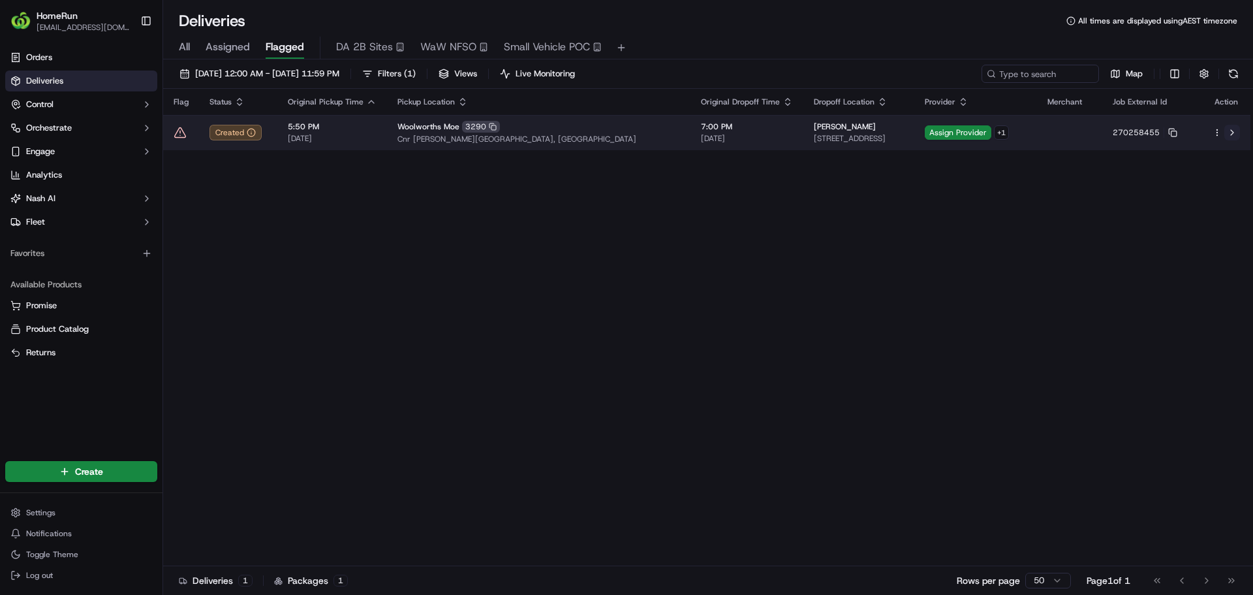
click at [1235, 135] on button at bounding box center [1233, 133] width 16 height 16
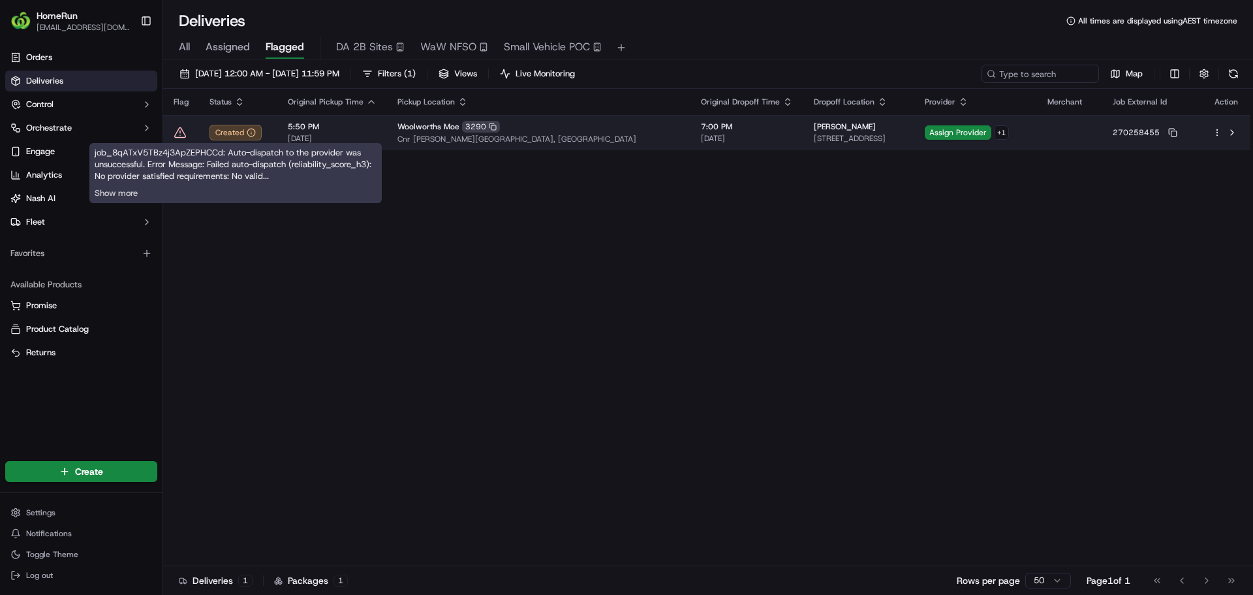
click at [178, 133] on icon at bounding box center [180, 132] width 13 height 13
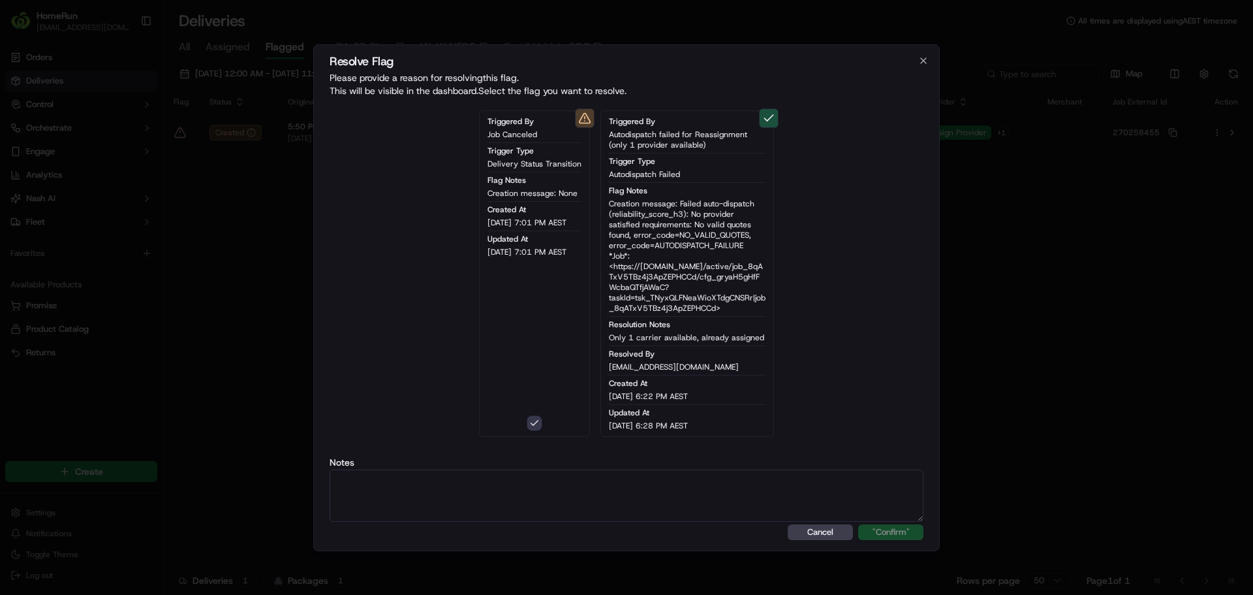
click at [531, 480] on textarea at bounding box center [627, 495] width 594 height 52
paste textarea "One Courier available."
type textarea "One Courier available."
click at [858, 524] on button ""Confirm"" at bounding box center [890, 532] width 65 height 16
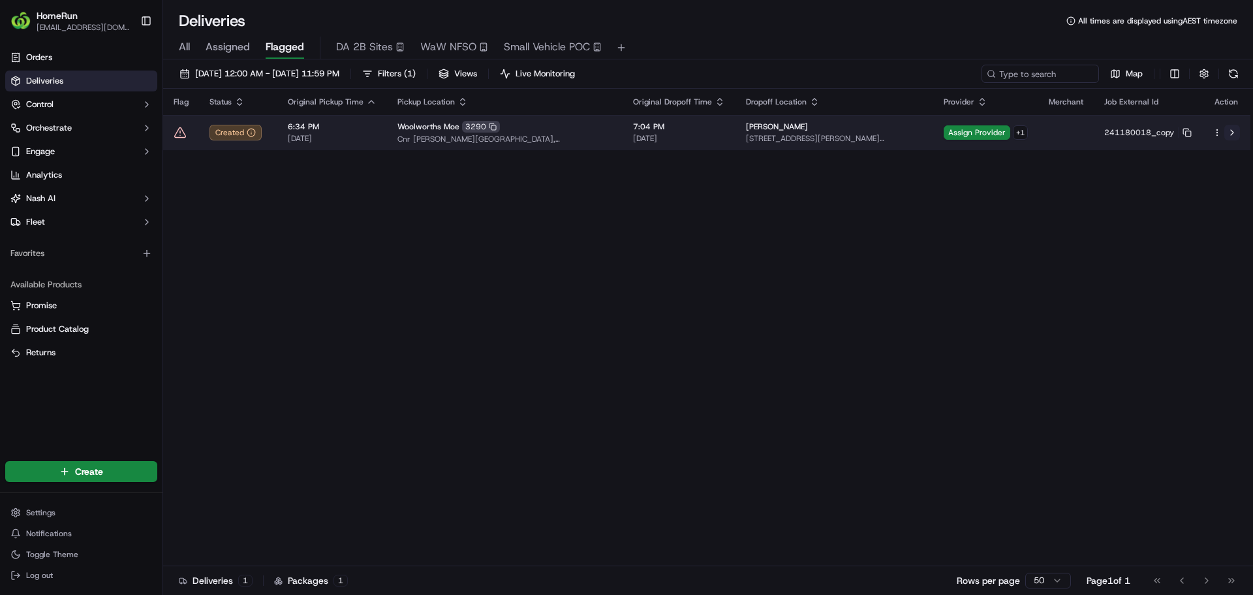
click at [1238, 131] on button at bounding box center [1233, 133] width 16 height 16
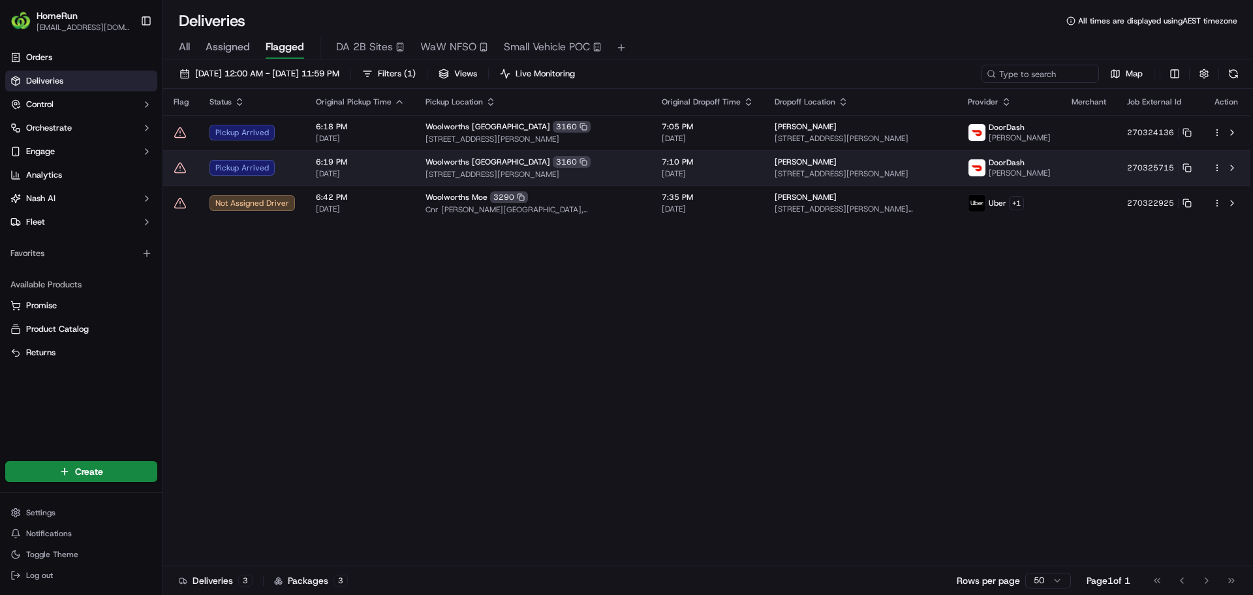
click at [181, 165] on icon at bounding box center [180, 167] width 13 height 13
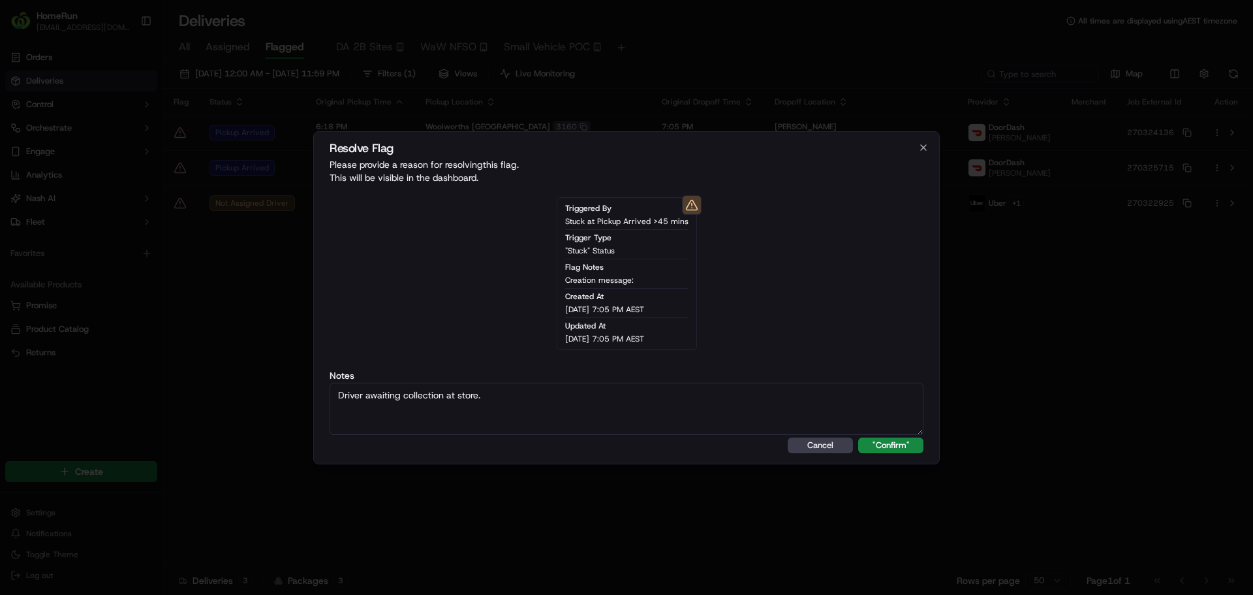
type textarea "Driver awaiting collection at store."
click at [858, 437] on button ""Confirm"" at bounding box center [890, 445] width 65 height 16
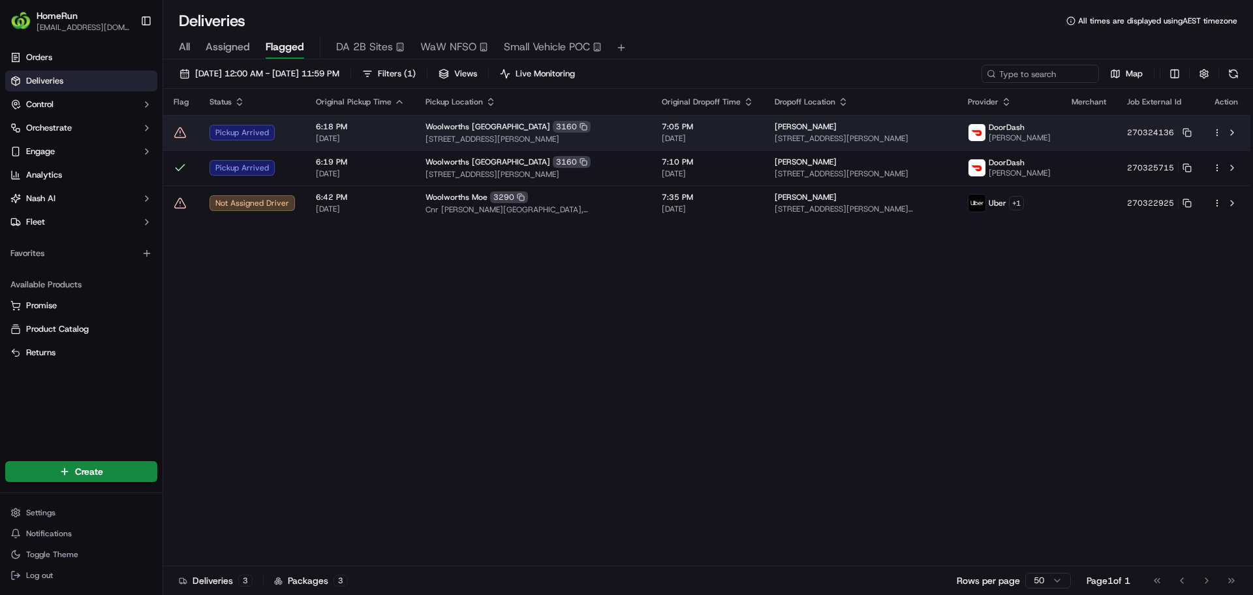
click at [176, 132] on icon at bounding box center [180, 132] width 13 height 13
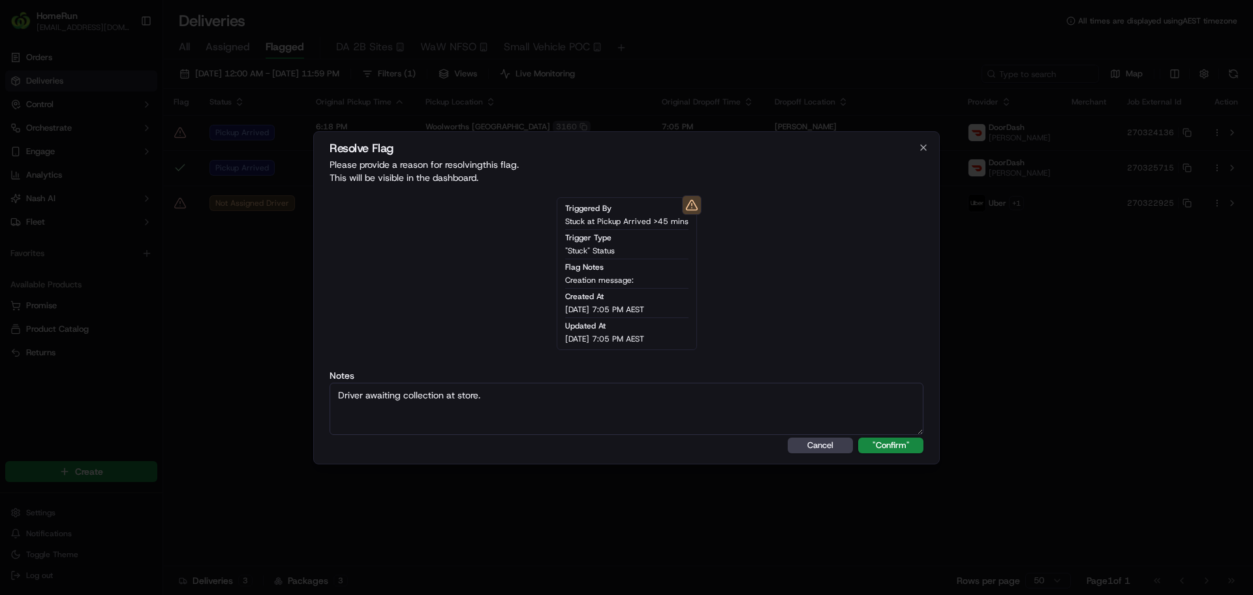
type textarea "Driver awaiting collection at store."
click at [858, 437] on button ""Confirm"" at bounding box center [890, 445] width 65 height 16
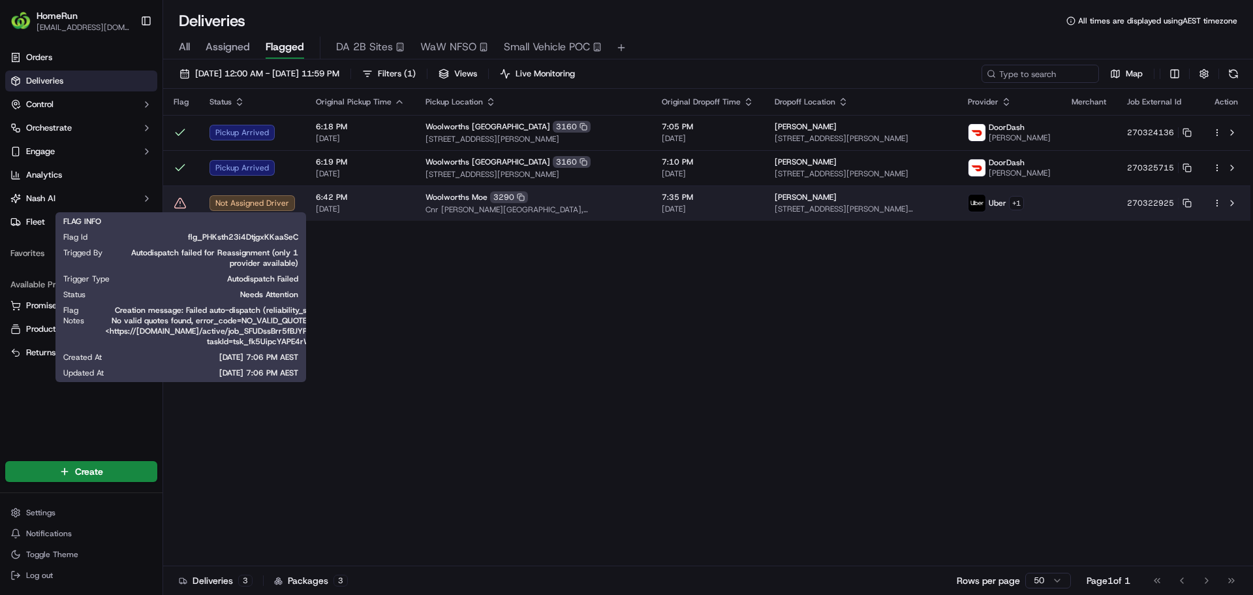
click at [180, 199] on icon at bounding box center [180, 202] width 13 height 13
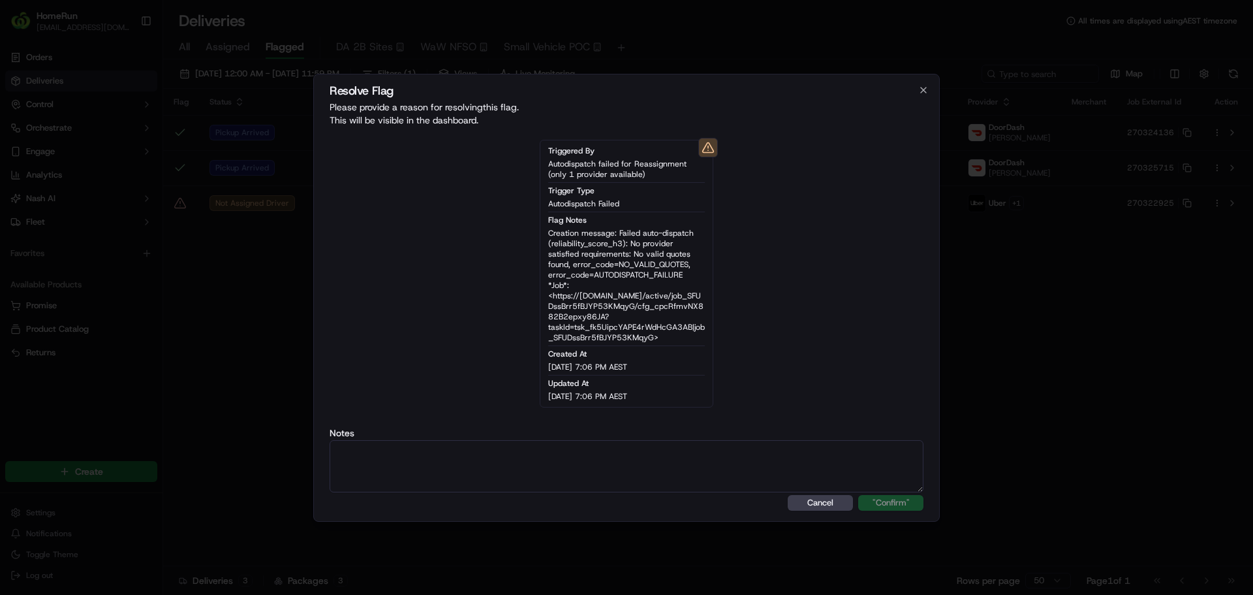
click at [180, 200] on div at bounding box center [626, 297] width 1253 height 595
drag, startPoint x: 501, startPoint y: 514, endPoint x: 495, endPoint y: 473, distance: 42.2
click at [501, 509] on div "Resolve Flag Please provide a reason for resolving this flag . This will be vis…" at bounding box center [626, 298] width 627 height 448
click at [495, 472] on textarea at bounding box center [627, 466] width 594 height 52
paste textarea "One Courier available."
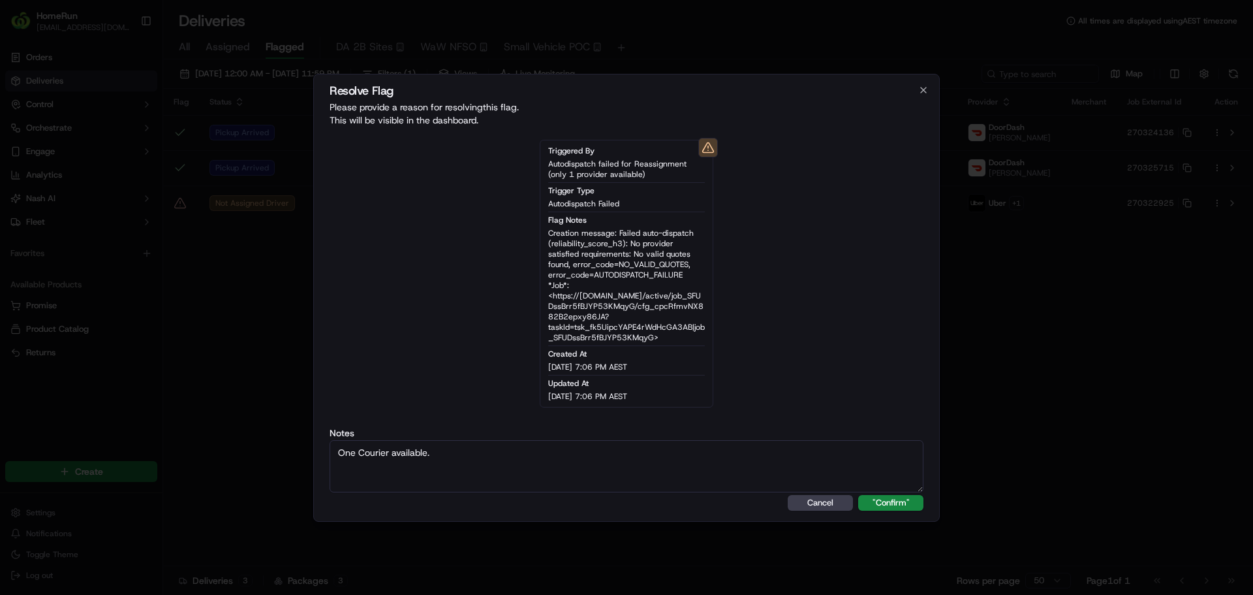
type textarea "One Courier available."
click at [858, 495] on button ""Confirm"" at bounding box center [890, 503] width 65 height 16
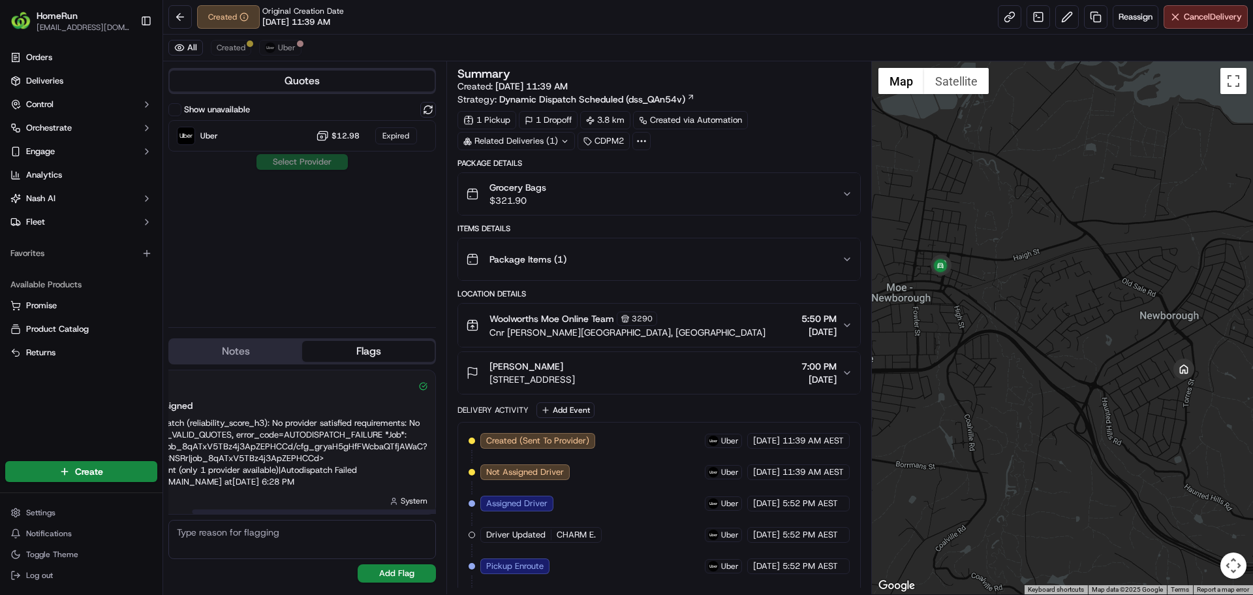
drag, startPoint x: 251, startPoint y: 414, endPoint x: 315, endPoint y: 420, distance: 64.2
drag, startPoint x: 314, startPoint y: 420, endPoint x: 161, endPoint y: 418, distance: 153.4
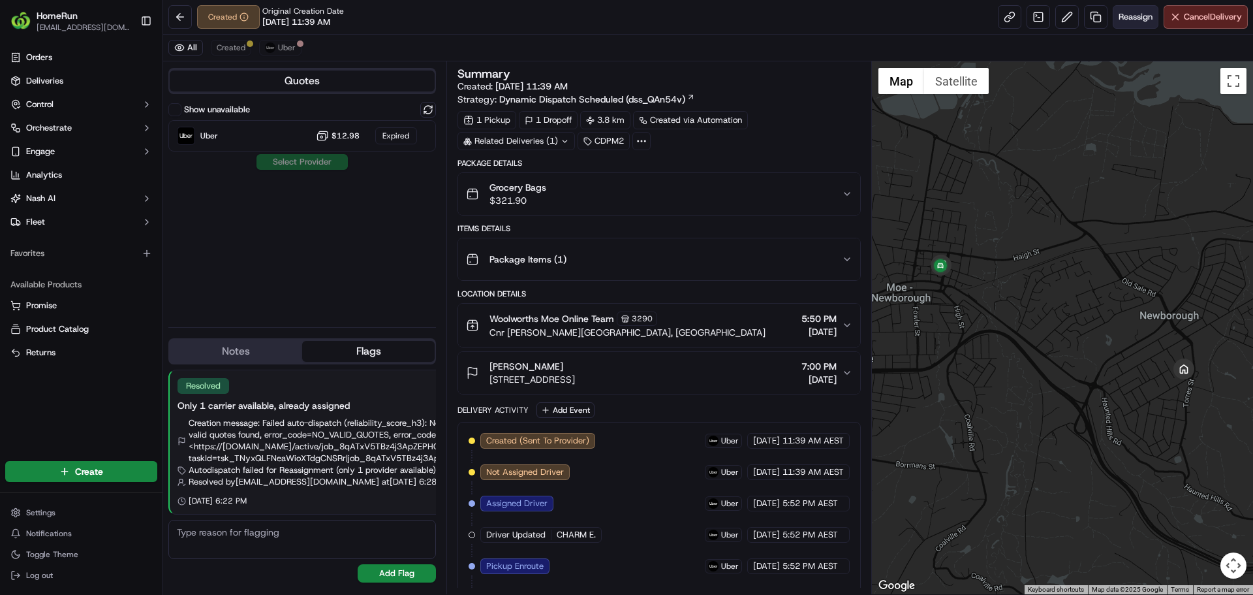
click at [1133, 14] on span "Reassign" at bounding box center [1136, 17] width 34 height 12
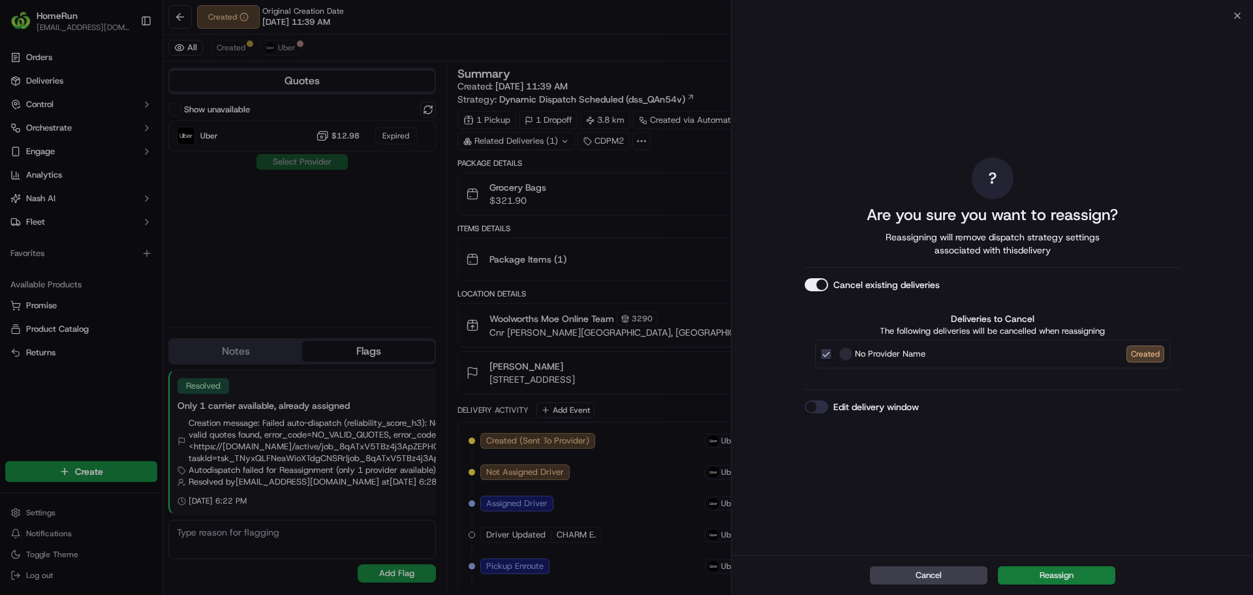
click at [1084, 576] on button "Reassign" at bounding box center [1057, 575] width 118 height 18
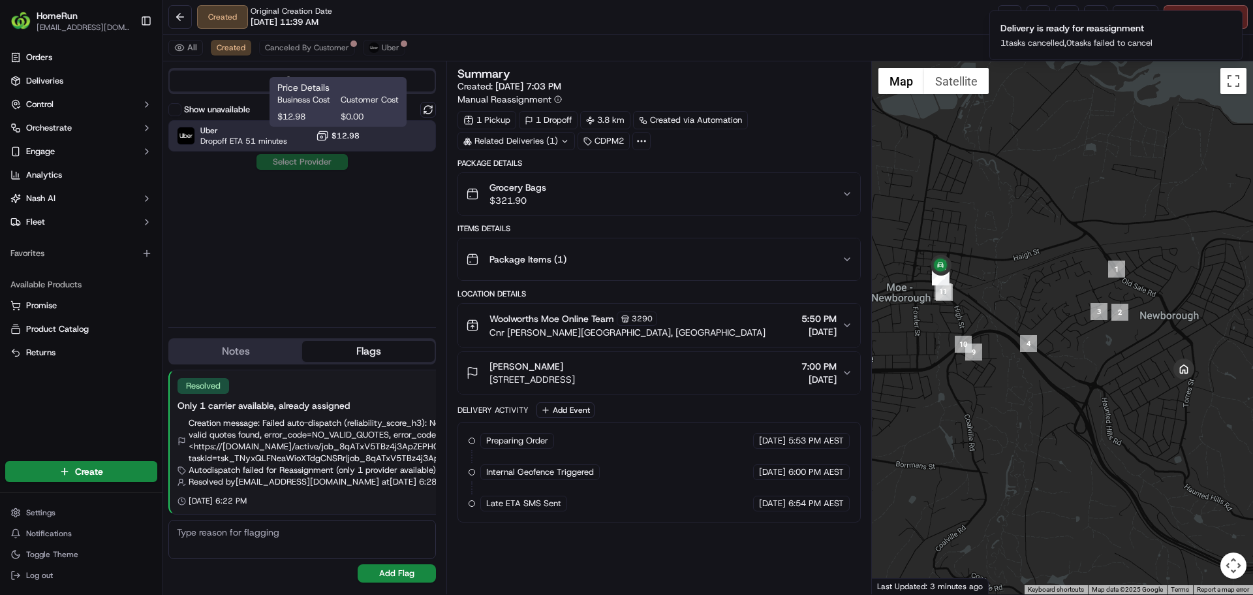
click at [336, 132] on span "$12.98" at bounding box center [346, 136] width 28 height 10
click at [309, 159] on button "Assign Provider" at bounding box center [302, 162] width 93 height 16
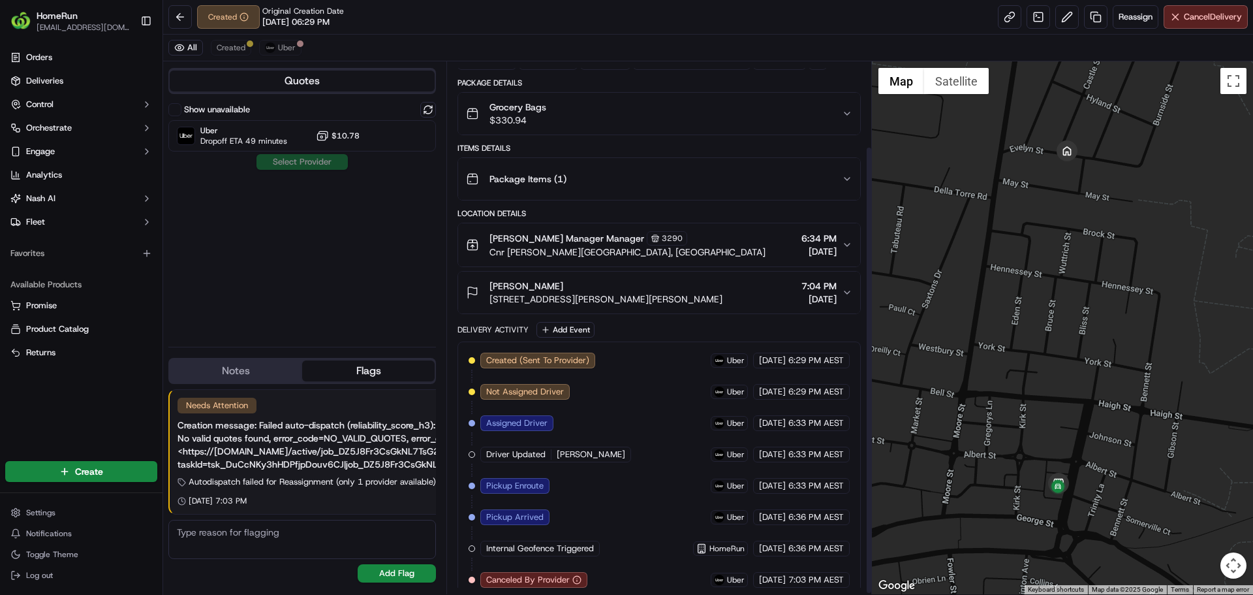
scroll to position [102, 0]
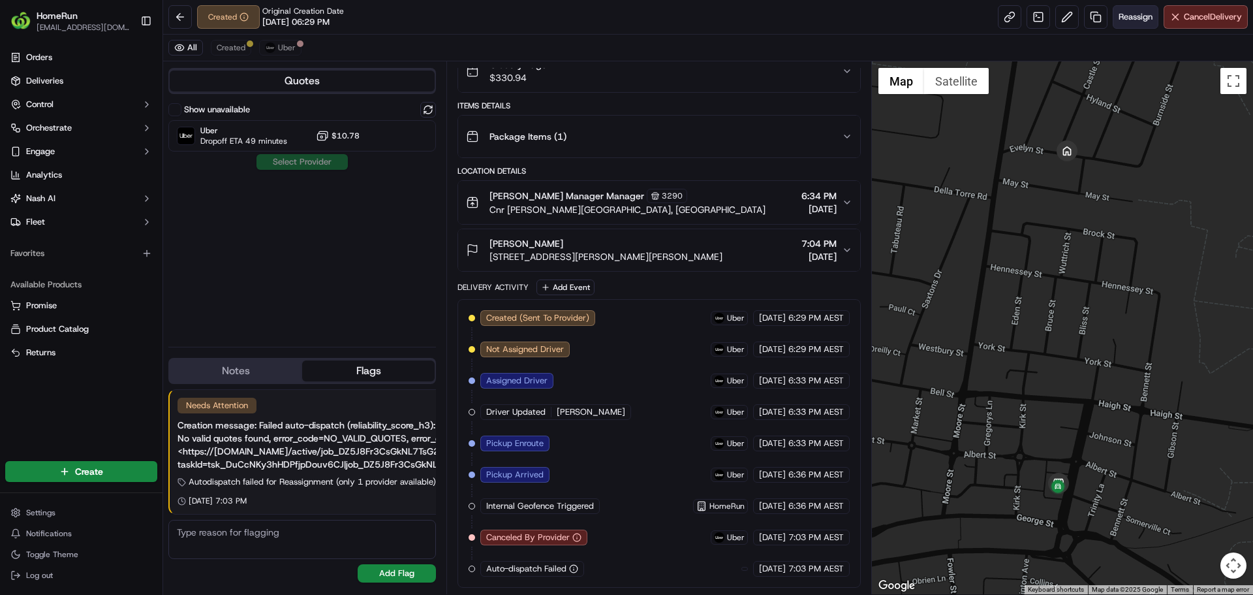
click at [1120, 25] on button "Reassign" at bounding box center [1136, 17] width 46 height 24
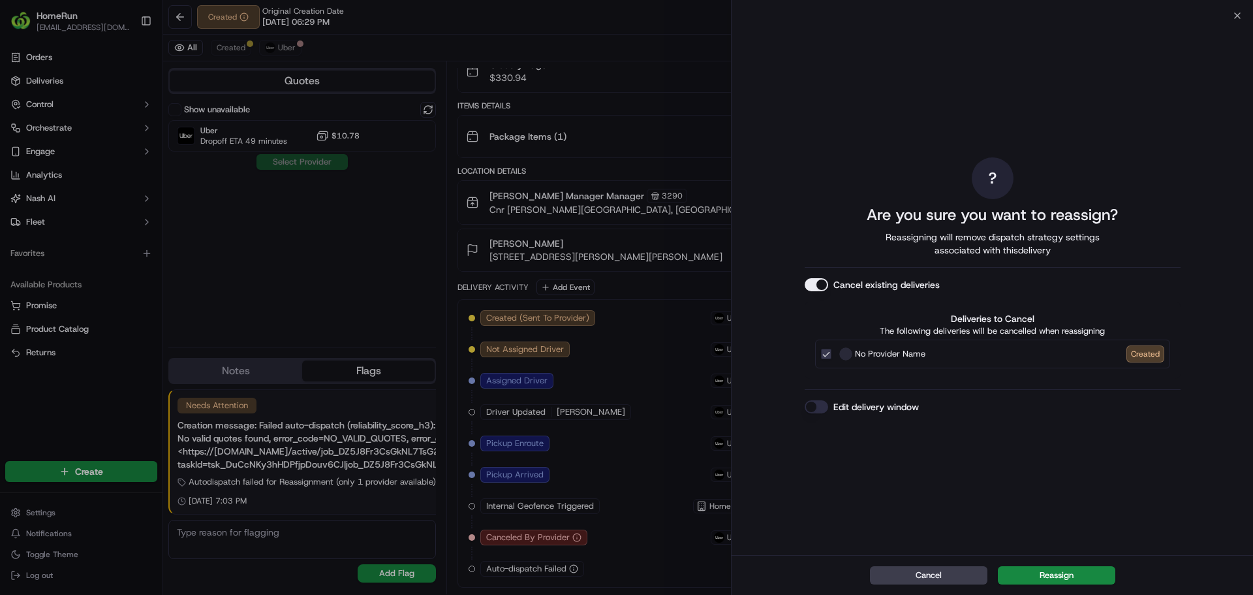
click at [1054, 575] on button "Reassign" at bounding box center [1057, 575] width 118 height 18
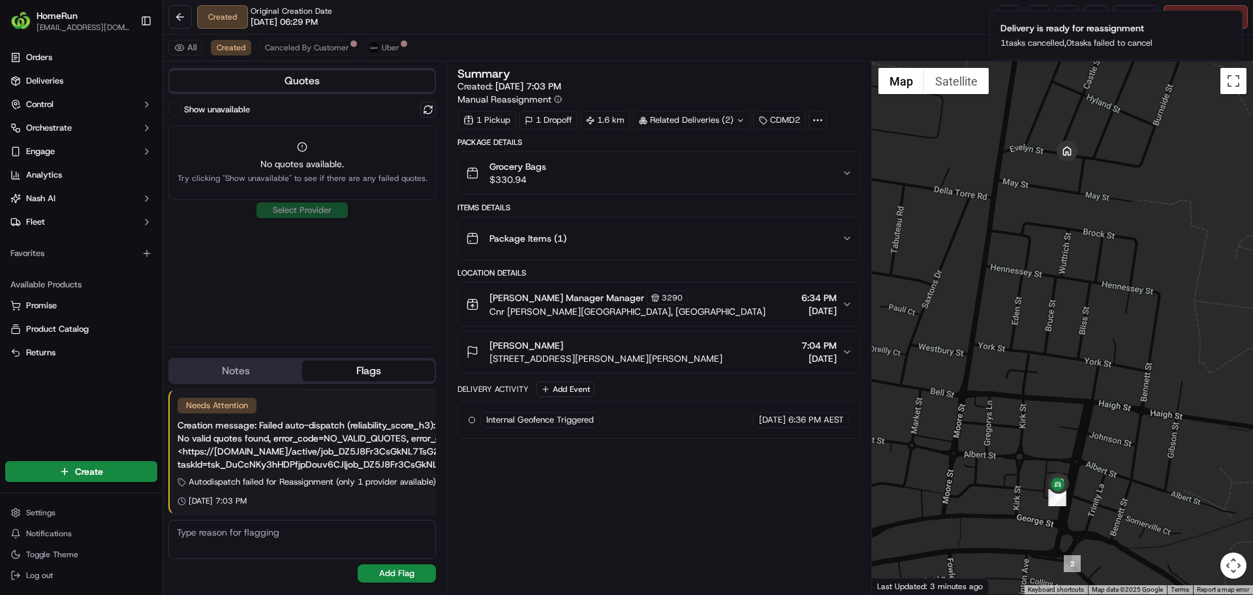
scroll to position [0, 0]
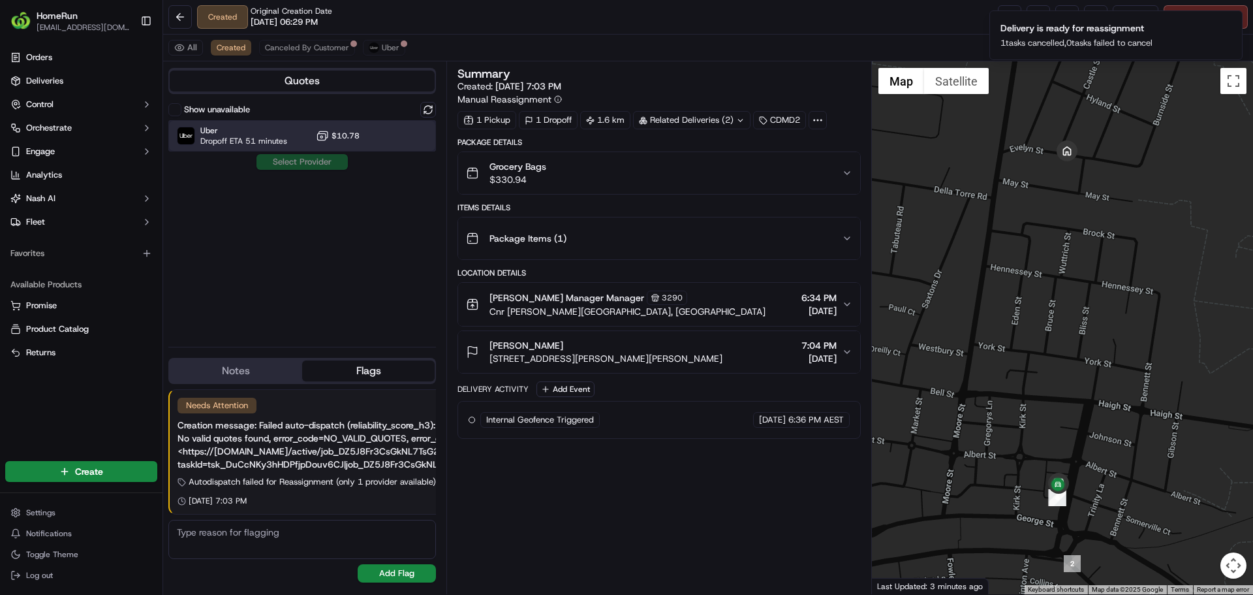
click at [233, 120] on div "Uber Dropoff ETA 51 minutes $10.78" at bounding box center [302, 135] width 268 height 31
click at [274, 161] on button "Assign Provider" at bounding box center [302, 162] width 93 height 16
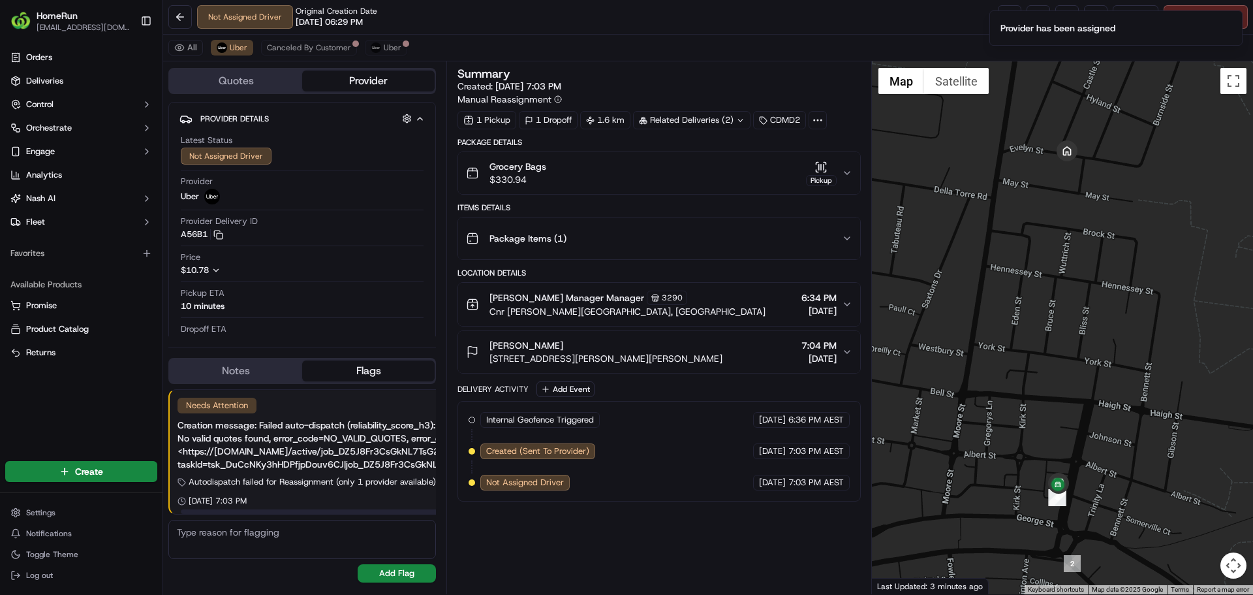
scroll to position [0, 172]
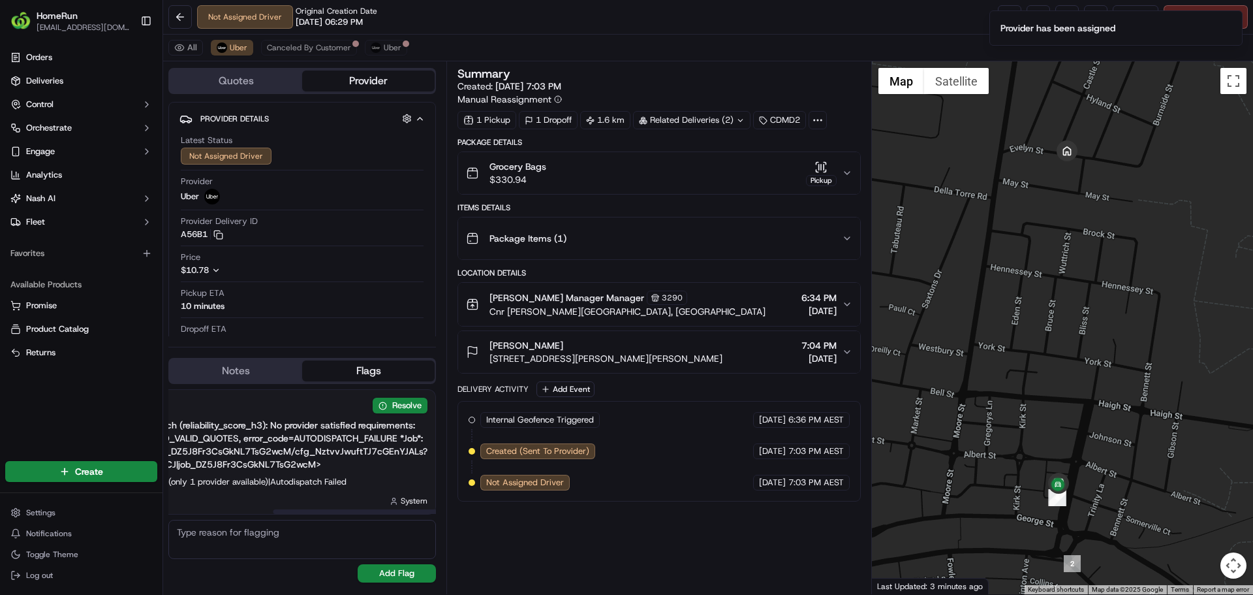
drag, startPoint x: 270, startPoint y: 450, endPoint x: 377, endPoint y: 443, distance: 107.3
click at [378, 402] on button "Resolve" at bounding box center [400, 406] width 55 height 16
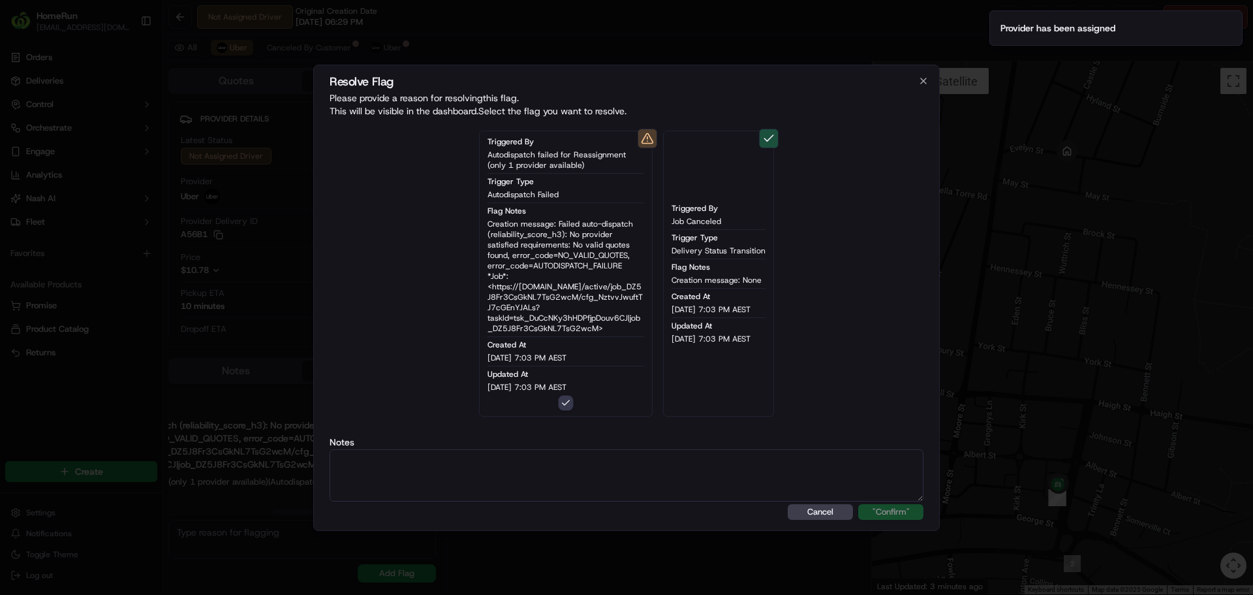
type button "on"
drag, startPoint x: 408, startPoint y: 470, endPoint x: 419, endPoint y: 478, distance: 13.6
click at [414, 475] on textarea at bounding box center [627, 475] width 594 height 52
paste textarea "One Courier available."
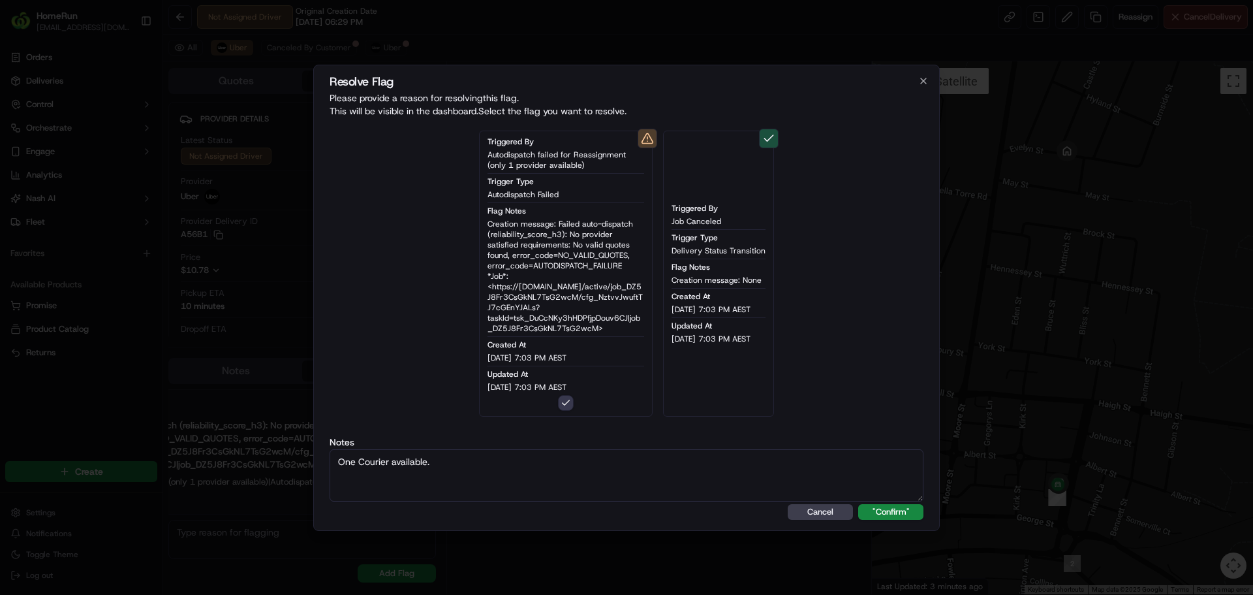
type textarea "One Courier available."
click at [858, 504] on button ""Confirm"" at bounding box center [890, 512] width 65 height 16
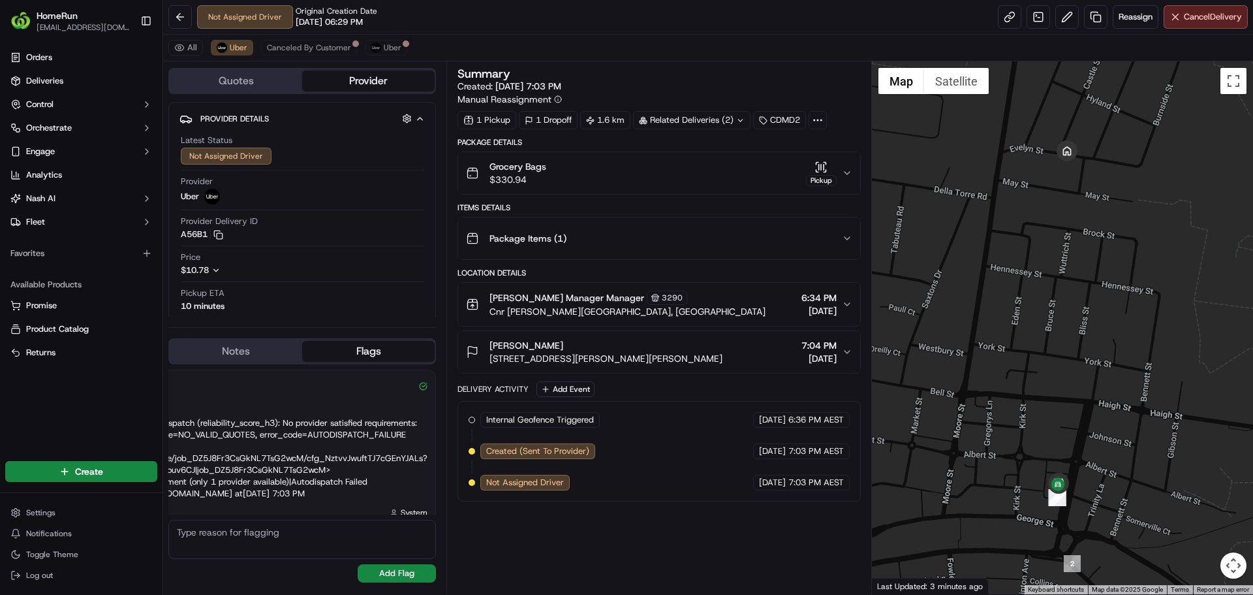
scroll to position [0, 153]
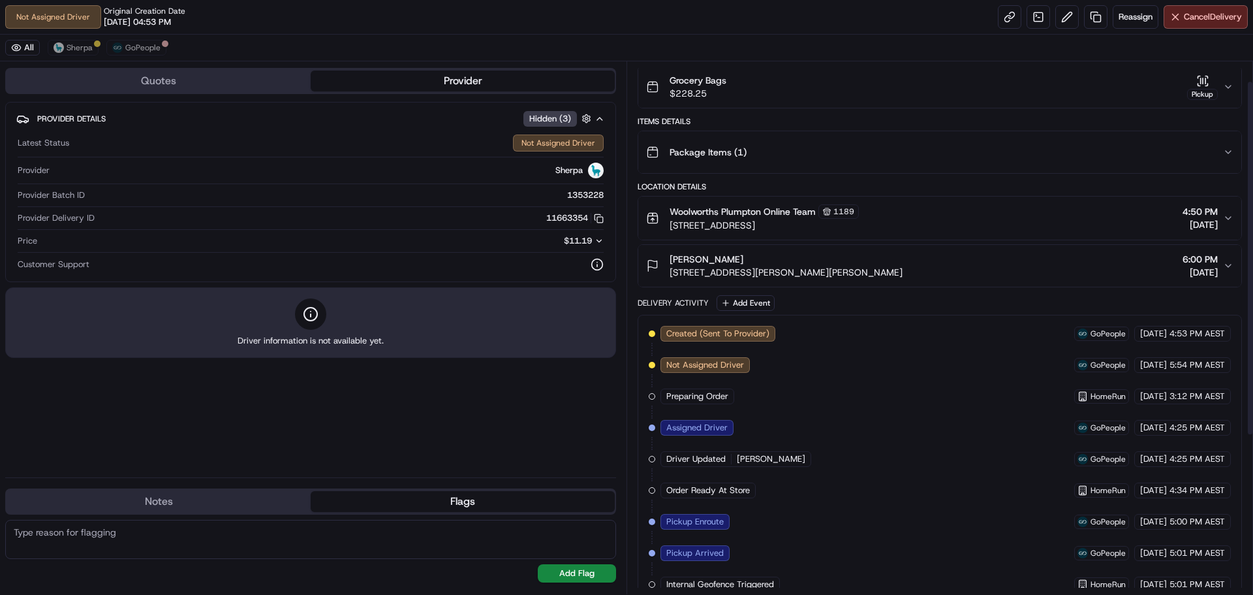
scroll to position [265, 0]
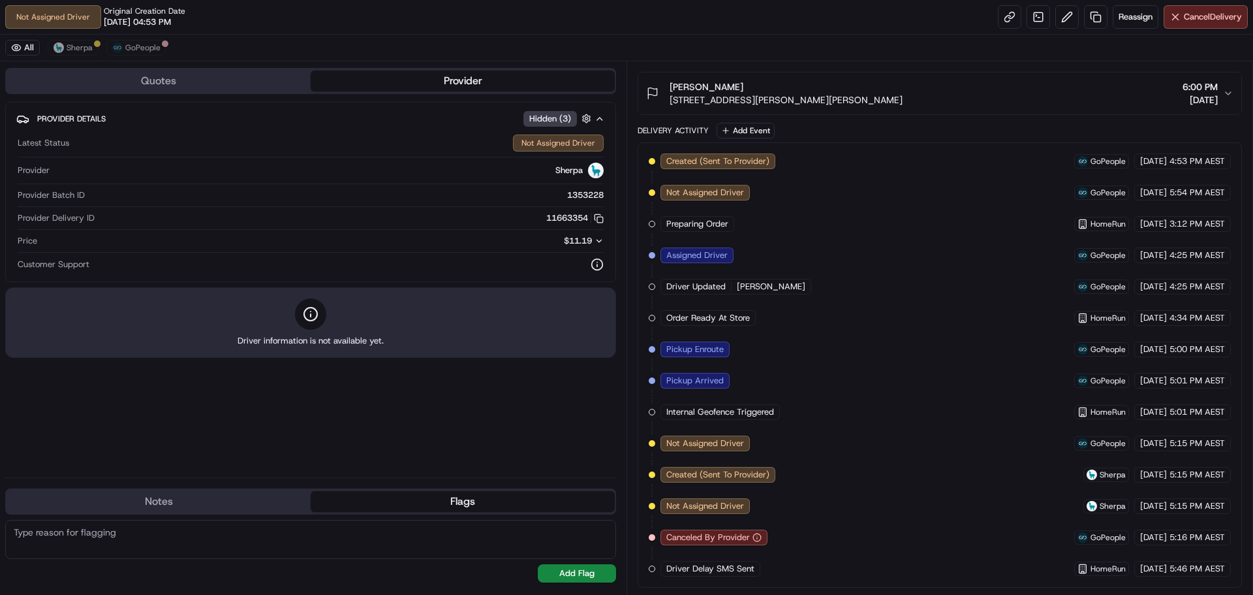
click at [181, 85] on button "Quotes" at bounding box center [159, 81] width 304 height 21
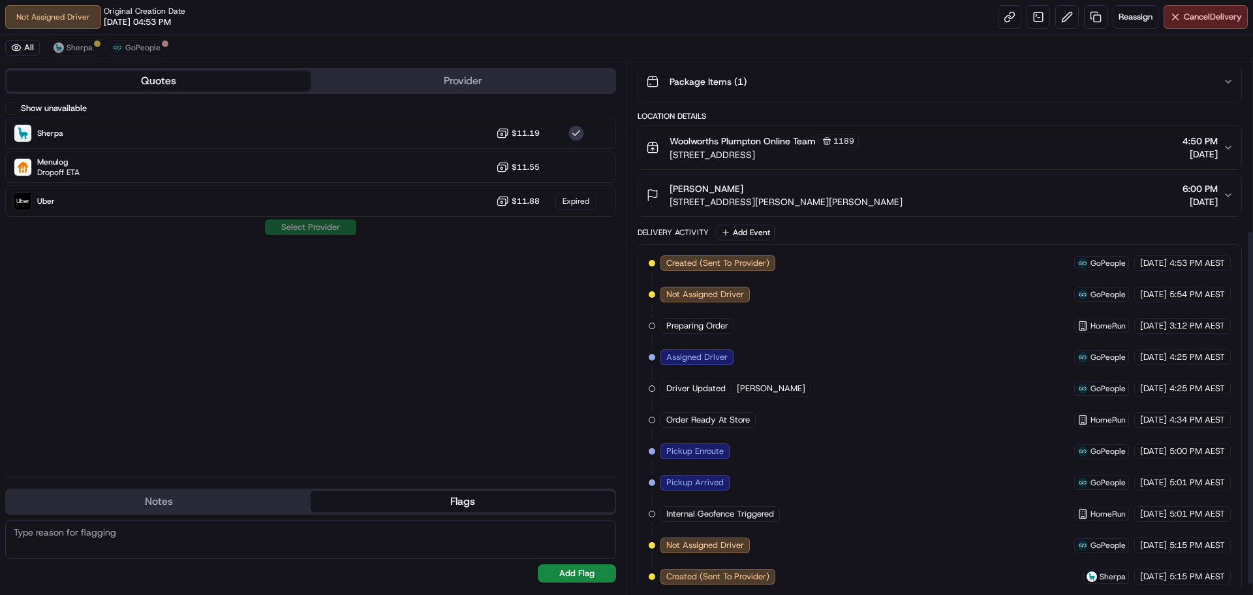
scroll to position [0, 0]
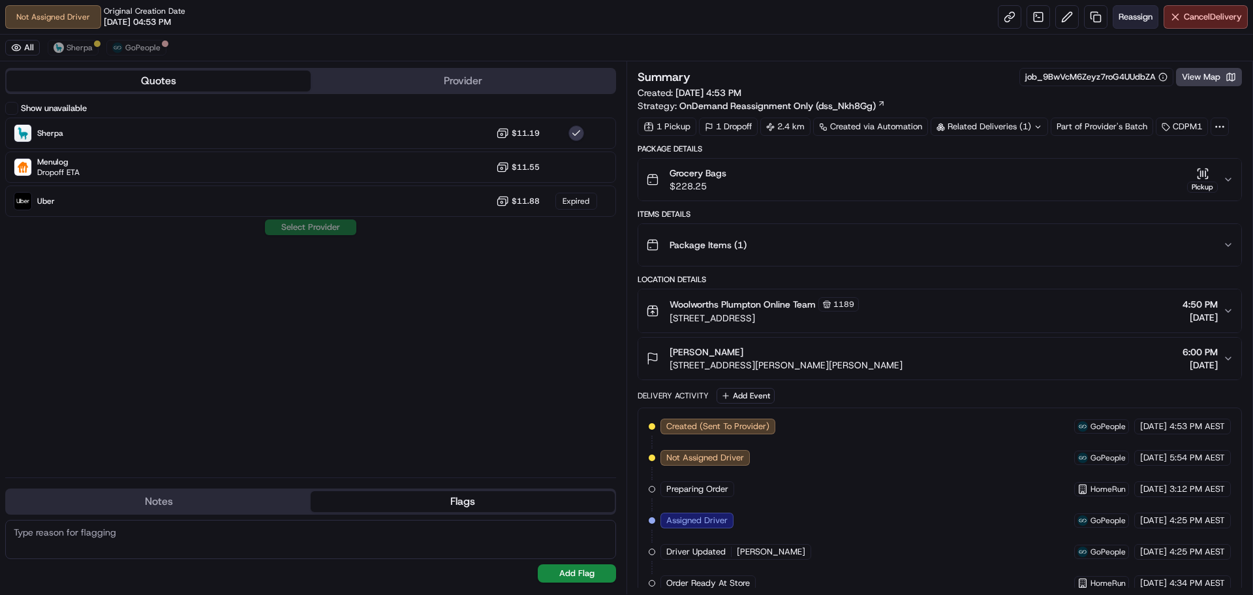
click at [1133, 12] on span "Reassign" at bounding box center [1136, 17] width 34 height 12
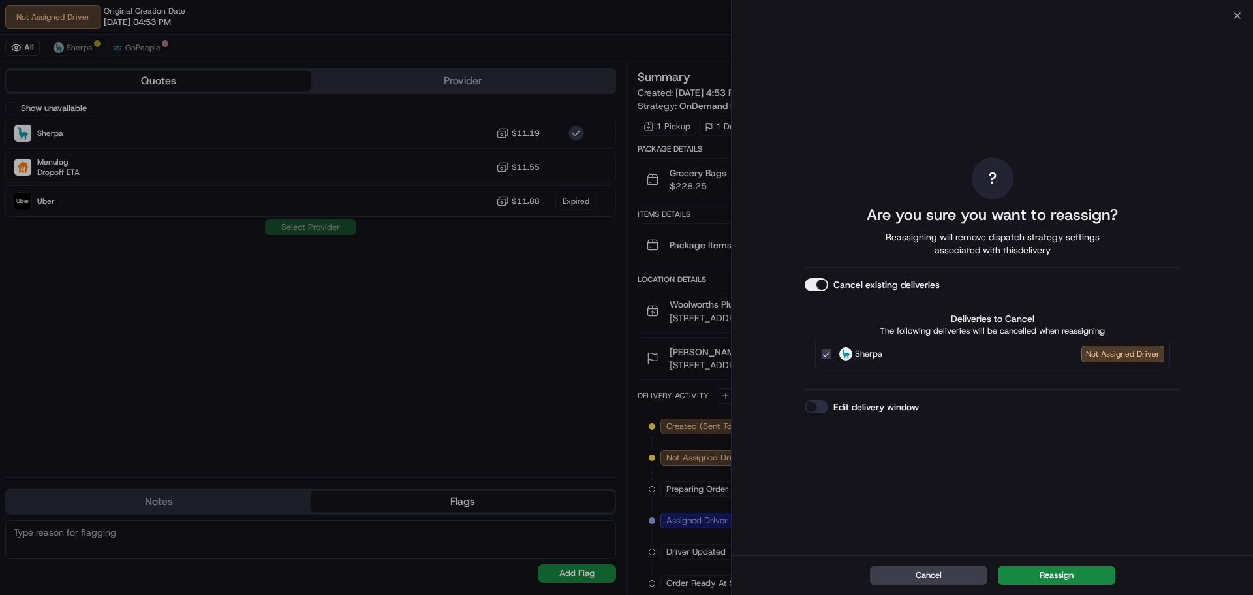
click at [1040, 559] on div "Cancel Reassign" at bounding box center [993, 575] width 522 height 40
click at [1042, 571] on button "Reassign" at bounding box center [1057, 575] width 118 height 18
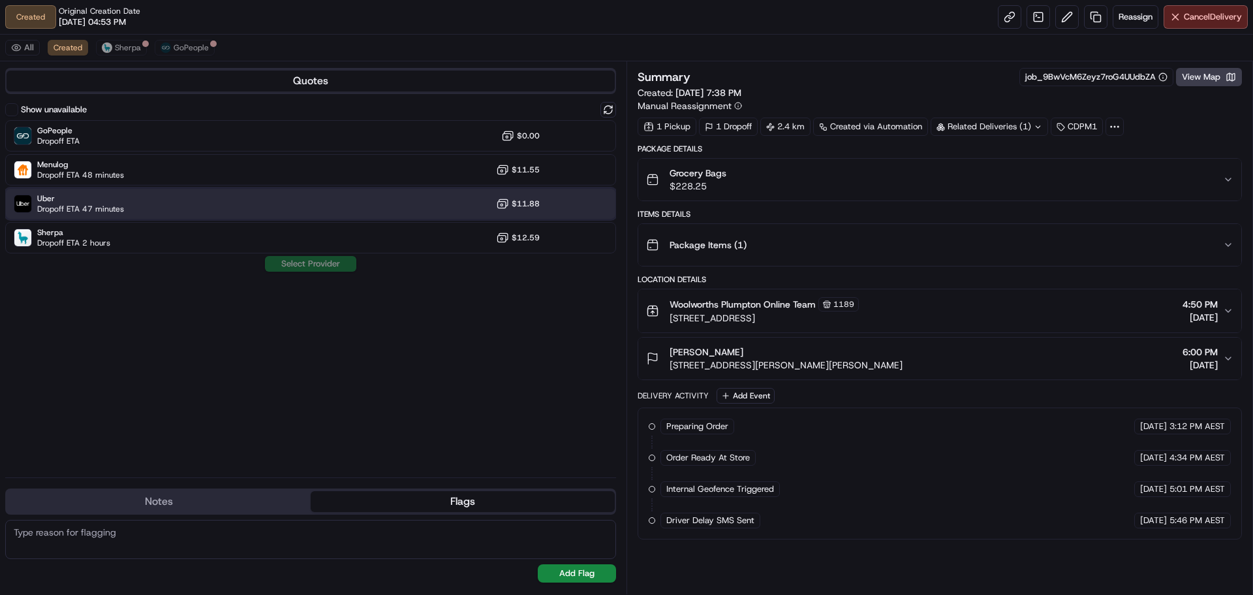
click at [142, 202] on div "Uber Dropoff ETA 47 minutes $11.88" at bounding box center [310, 203] width 611 height 31
click at [325, 258] on button "Assign Provider" at bounding box center [310, 264] width 93 height 16
